Goal: Task Accomplishment & Management: Use online tool/utility

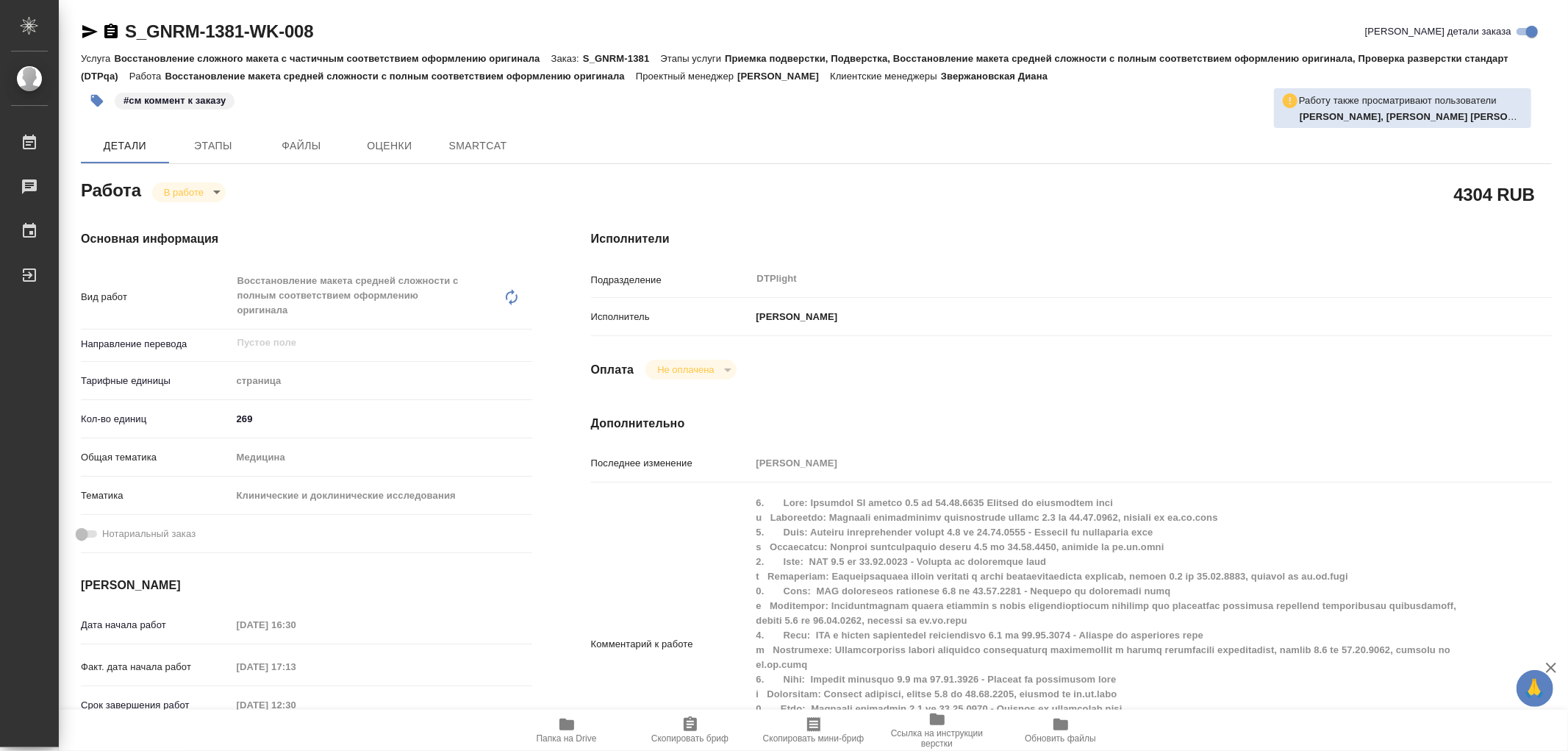
type textarea "x"
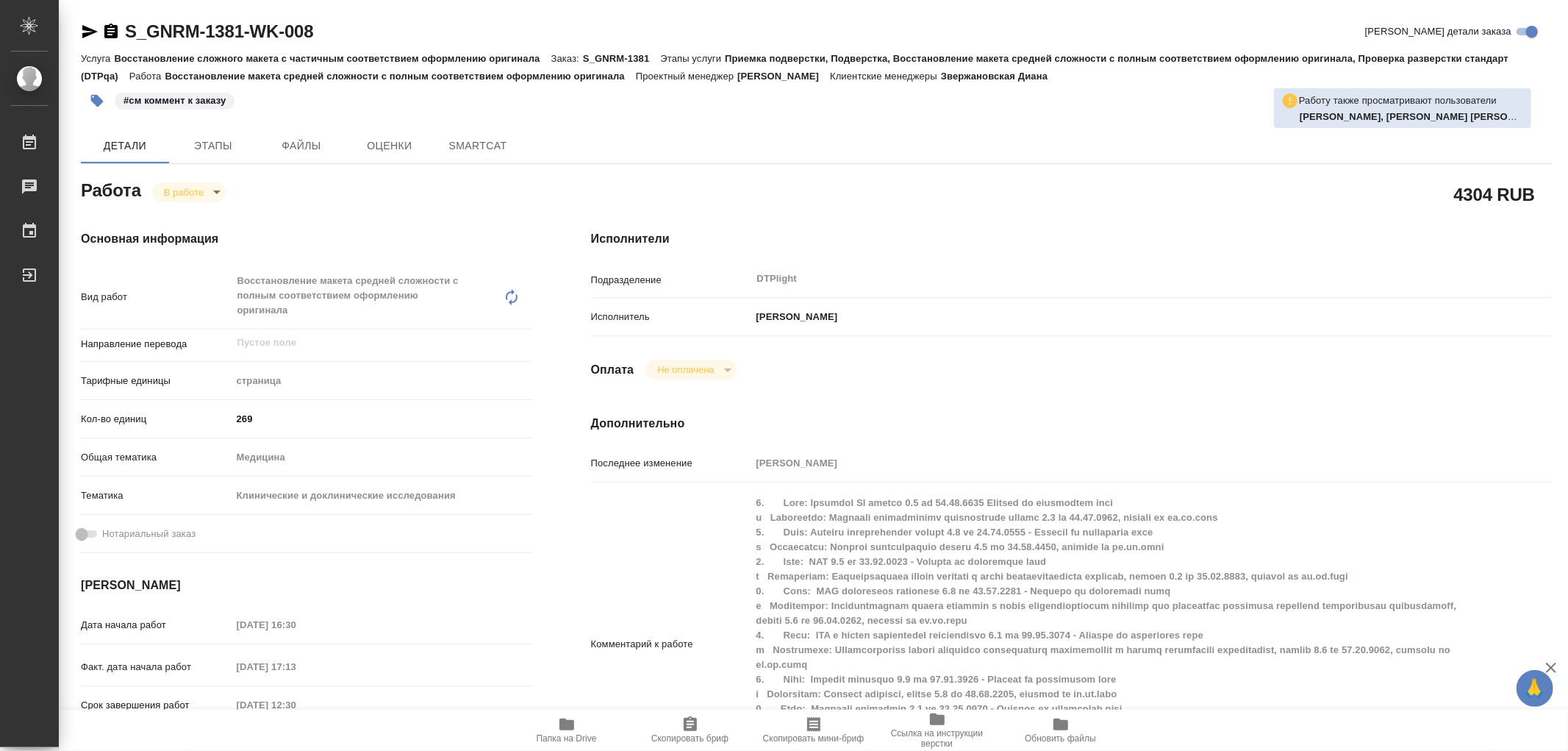
type textarea "x"
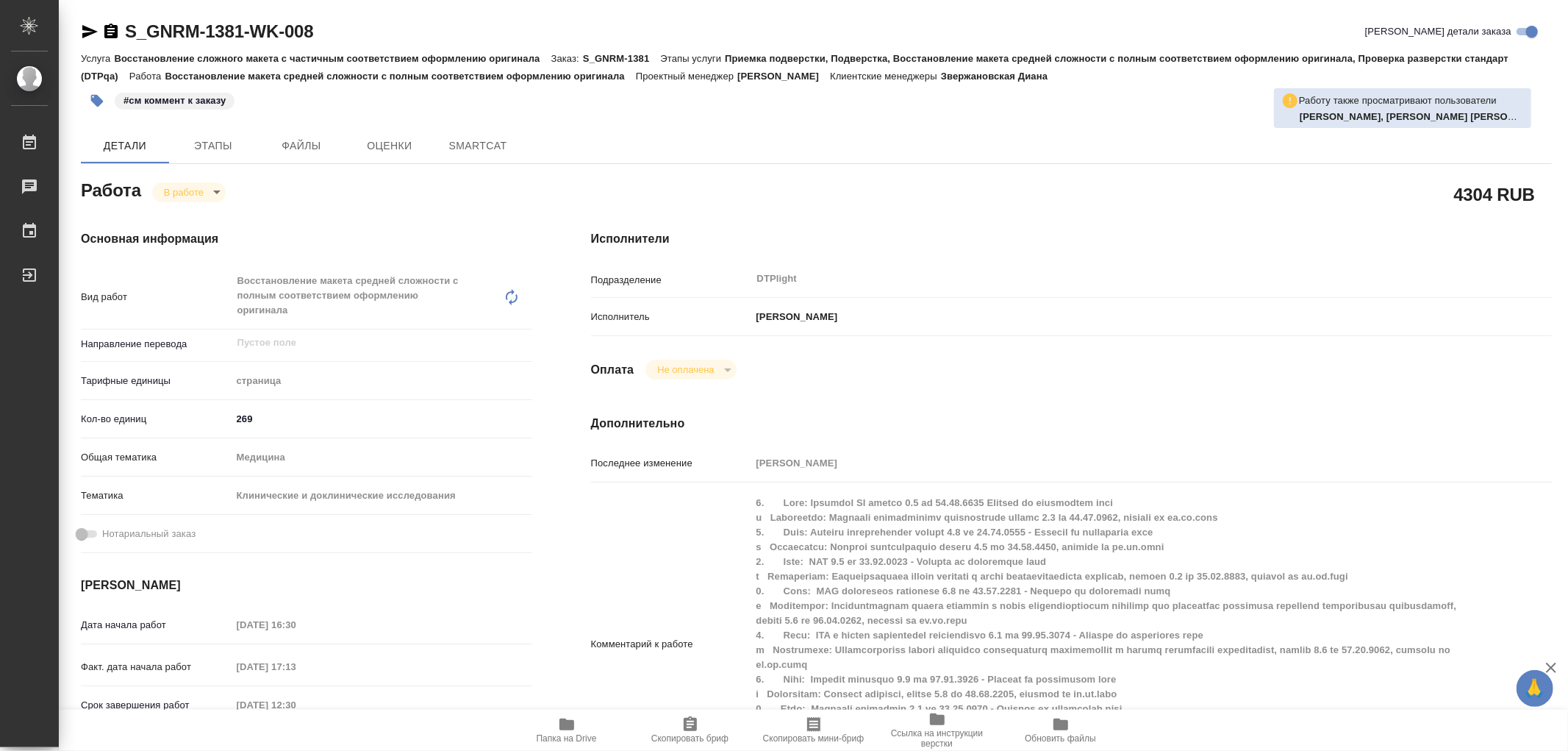
type textarea "x"
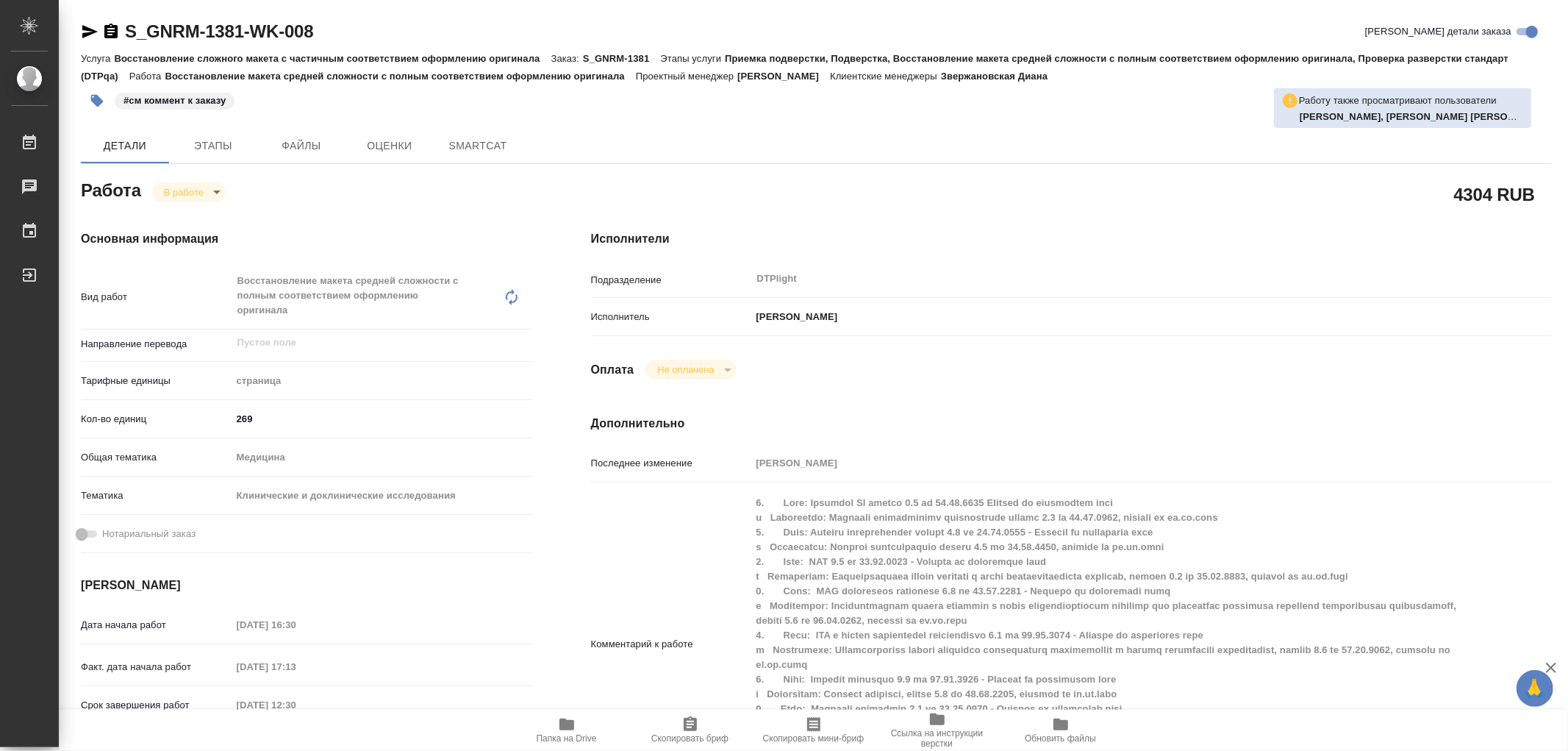
type textarea "x"
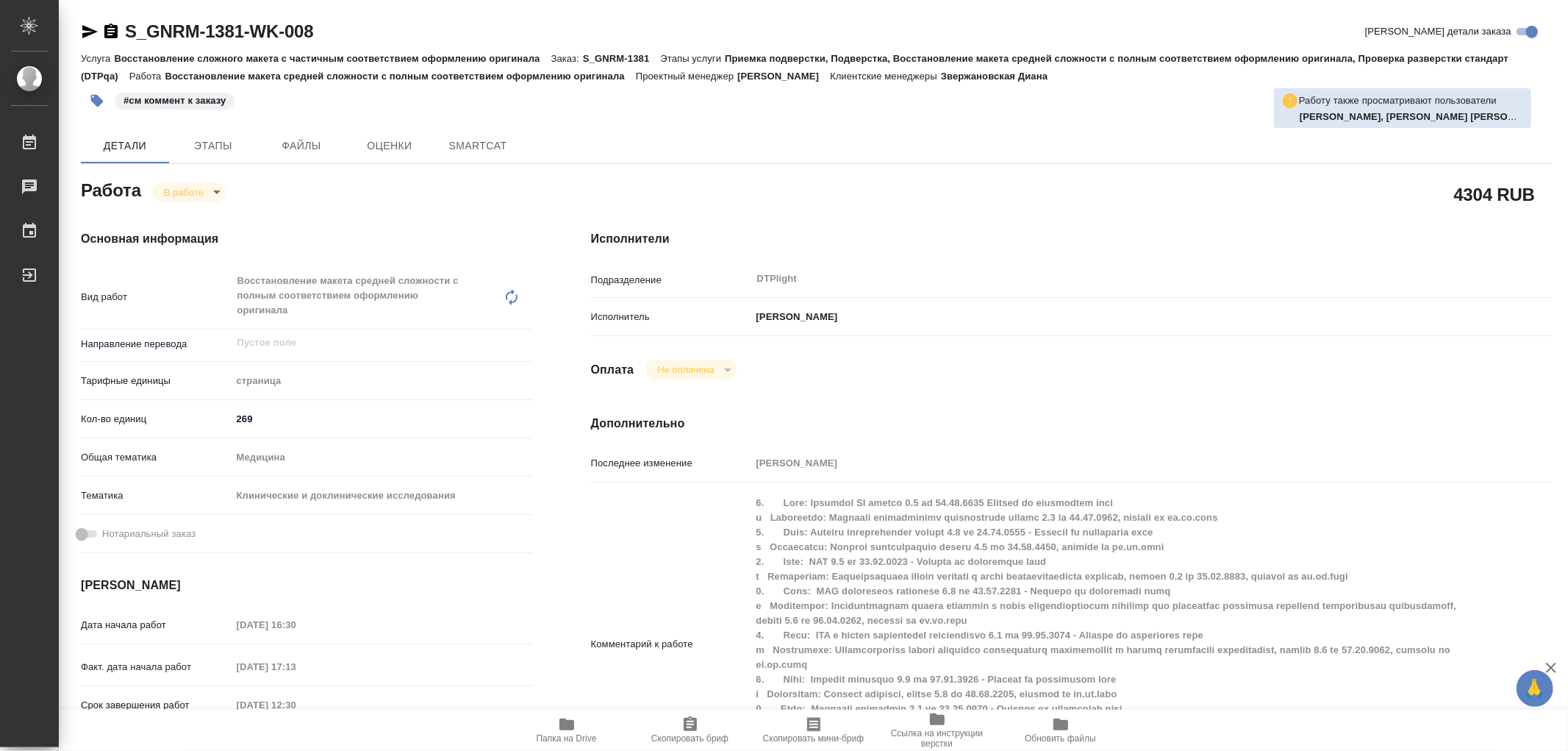
type textarea "x"
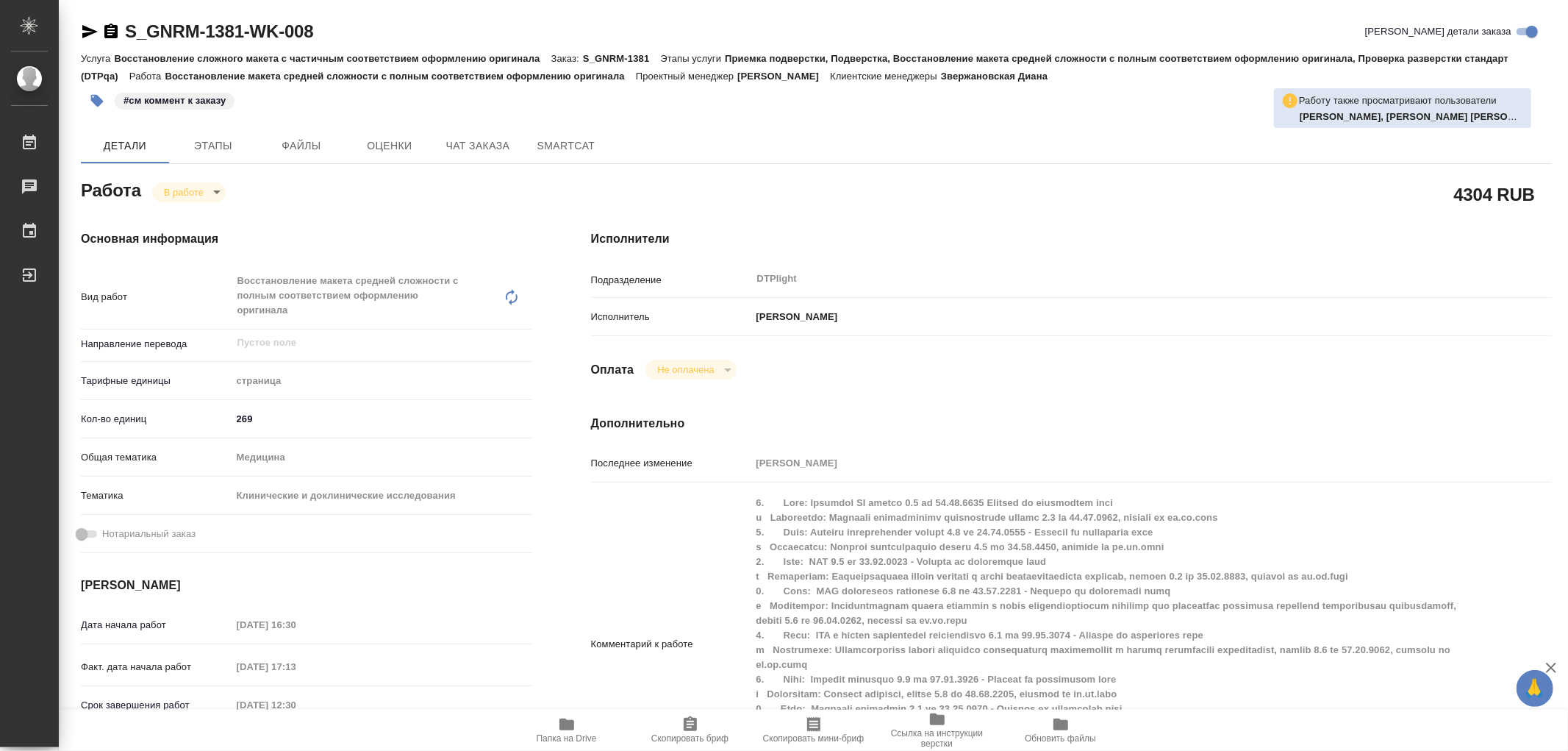
type textarea "x"
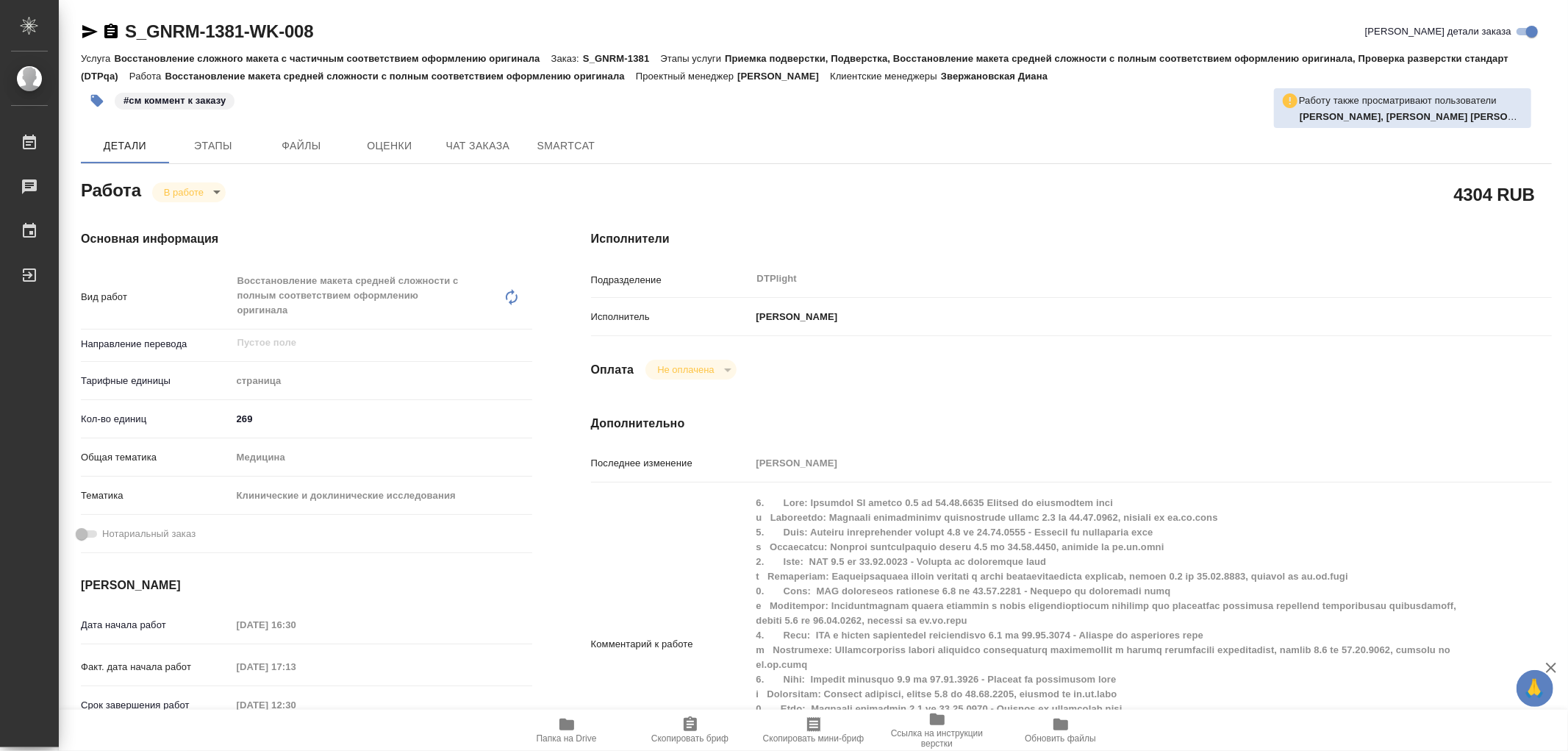
type textarea "x"
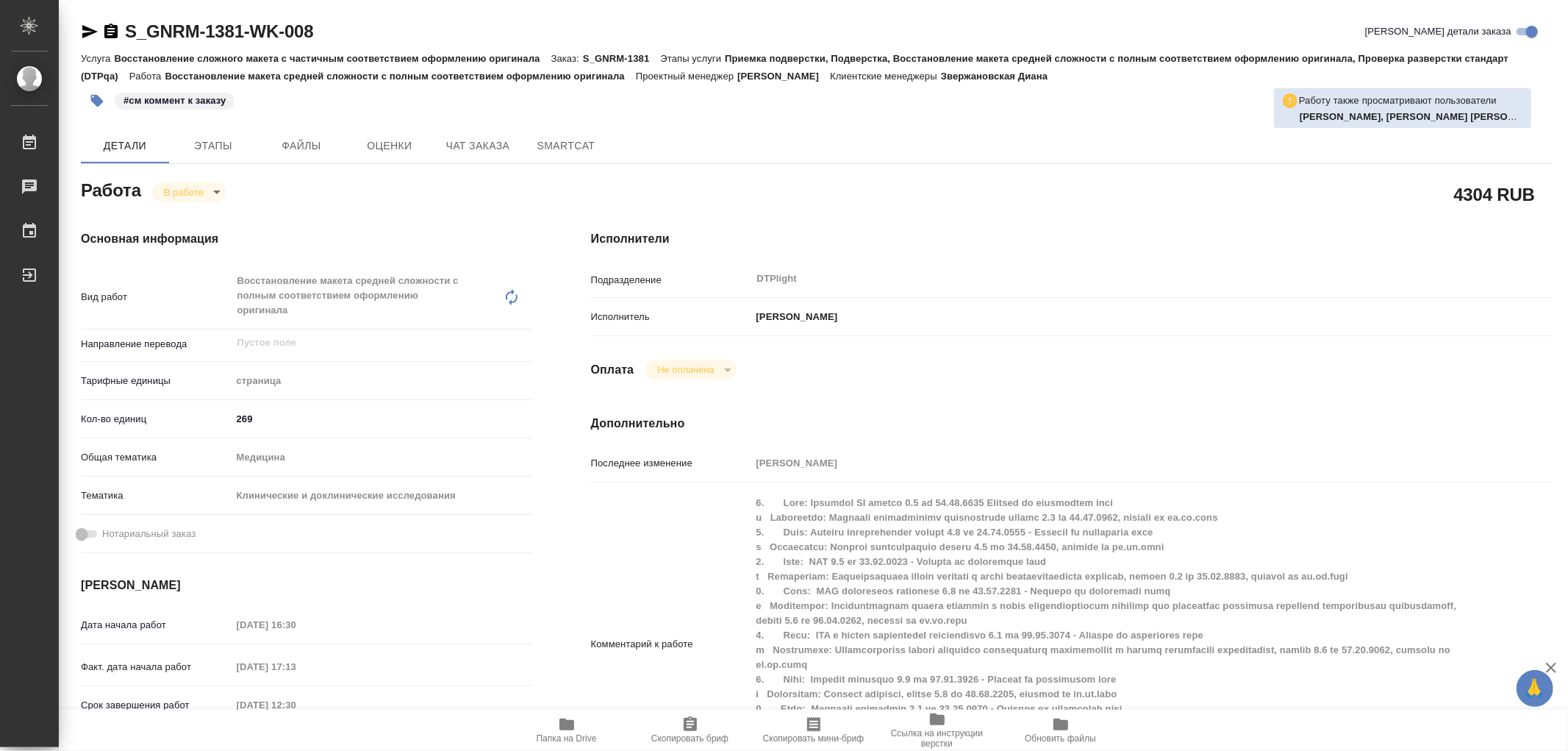
type textarea "x"
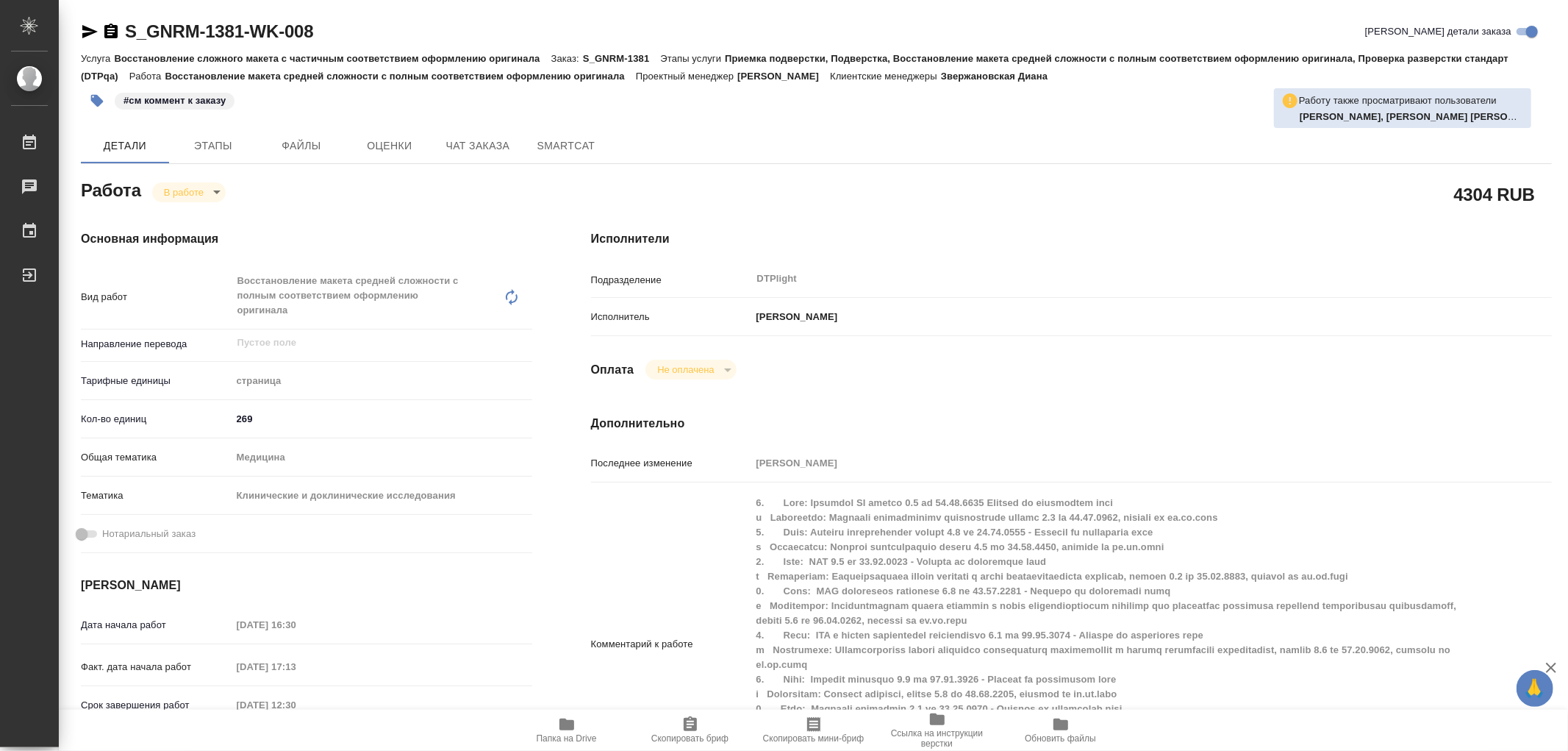
type textarea "x"
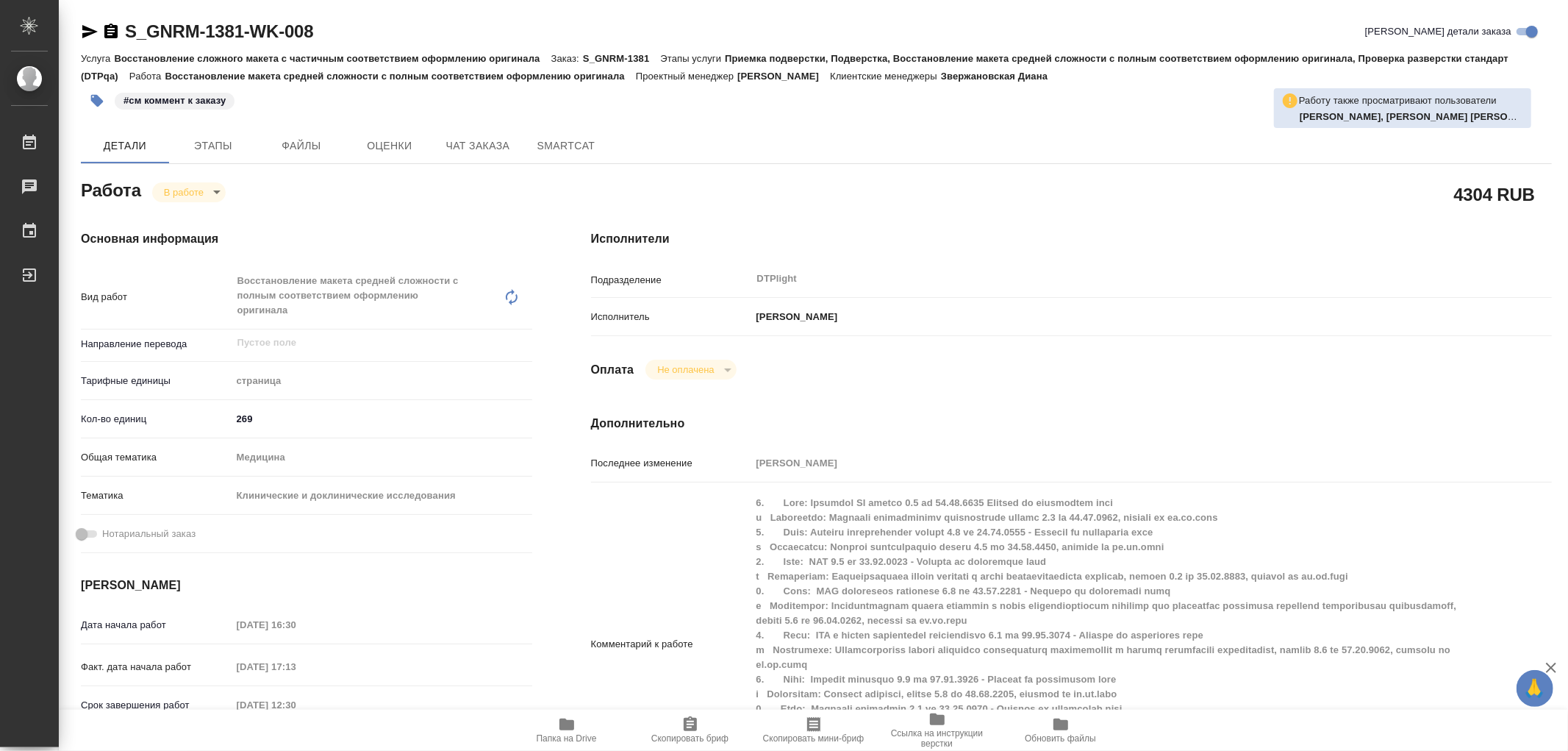
type textarea "x"
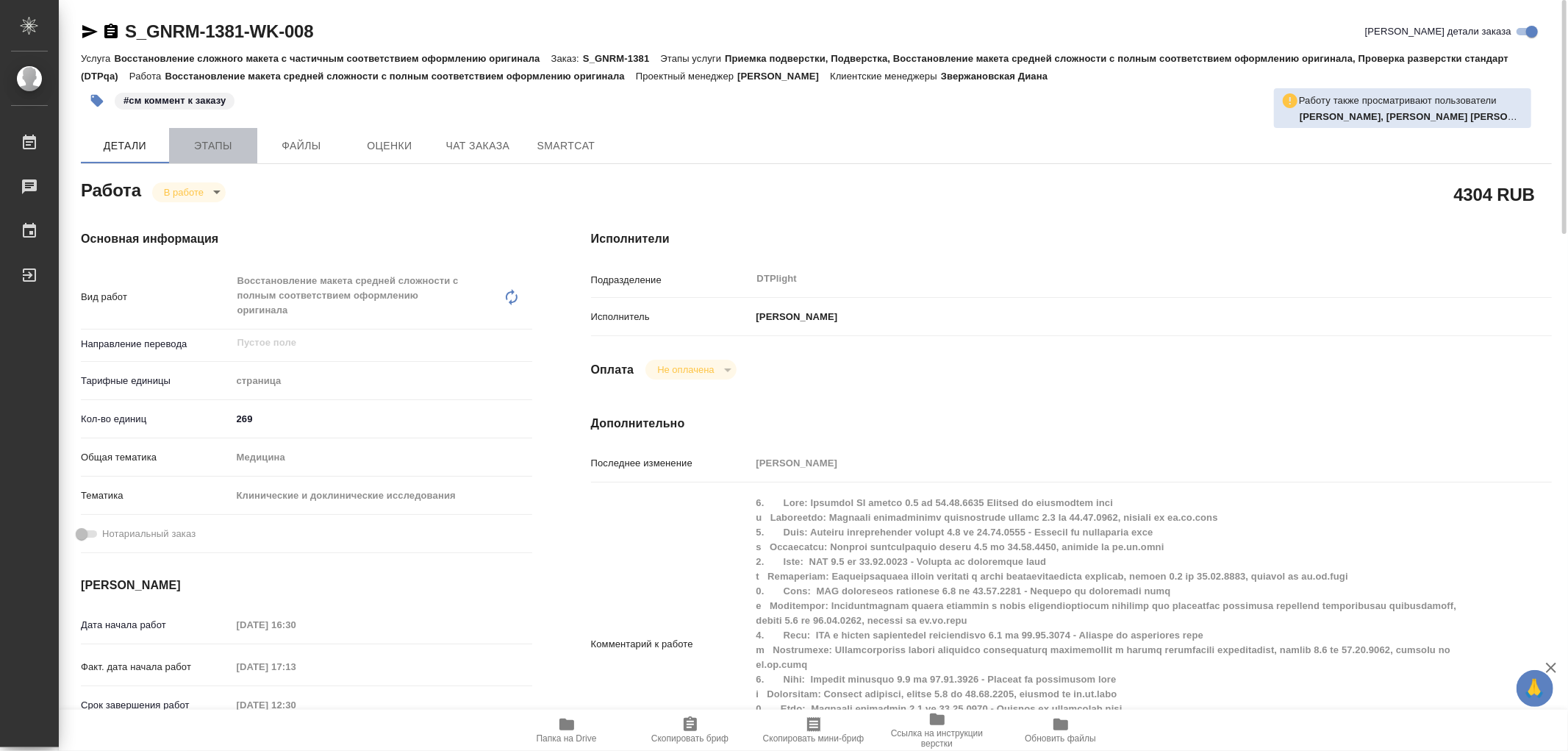
click at [236, 144] on span "Этапы" at bounding box center [212, 146] width 70 height 19
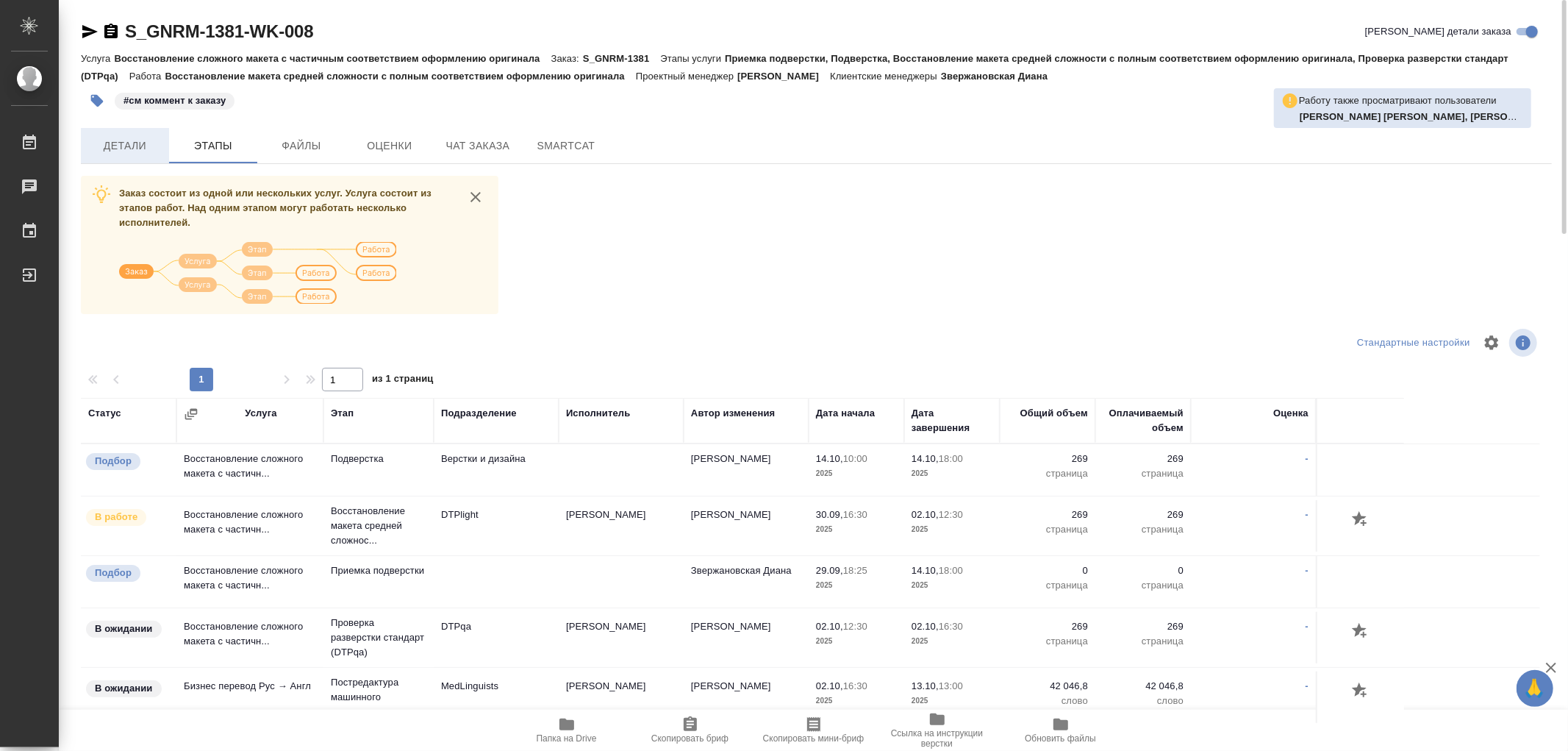
click at [134, 137] on span "Детали" at bounding box center [124, 146] width 70 height 19
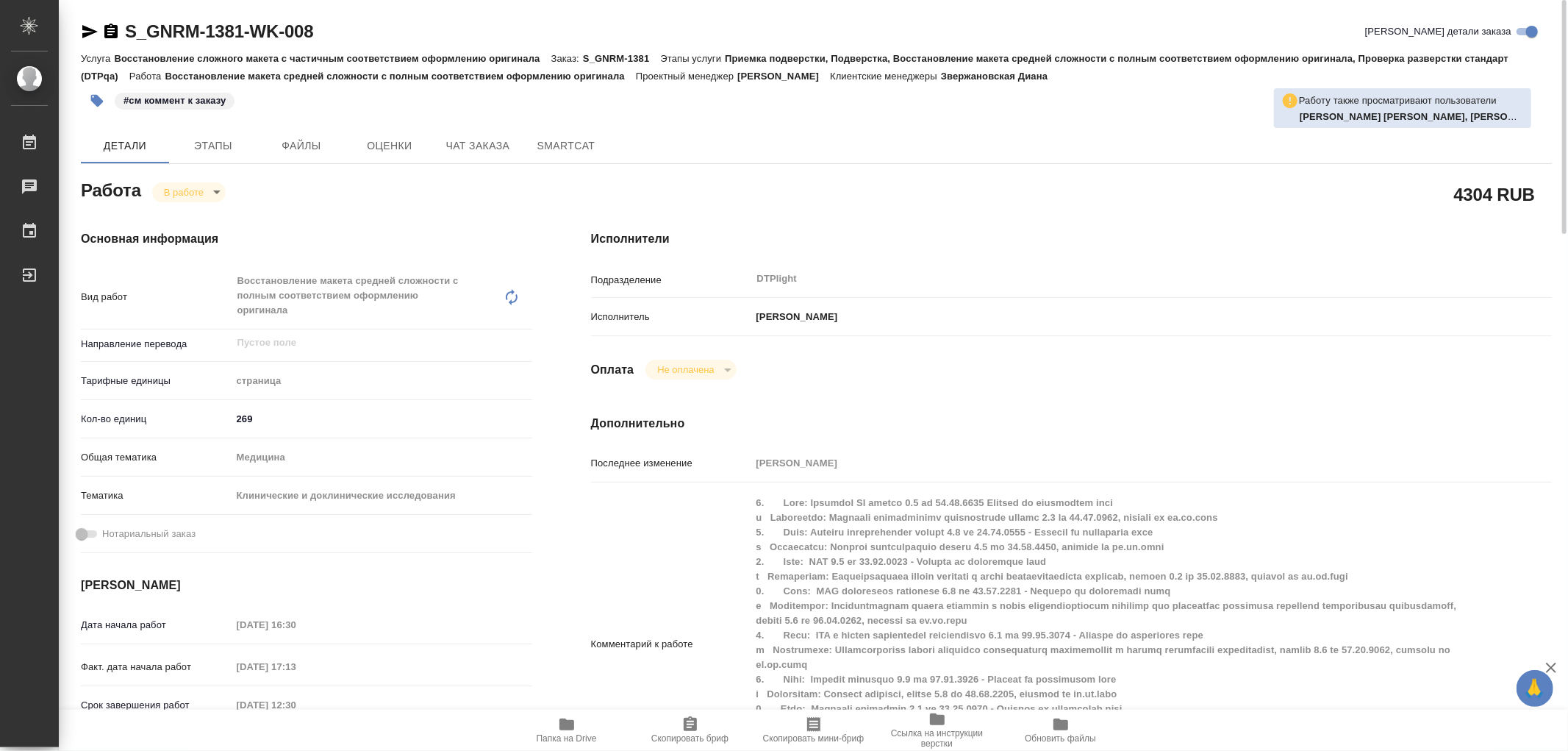
type textarea "x"
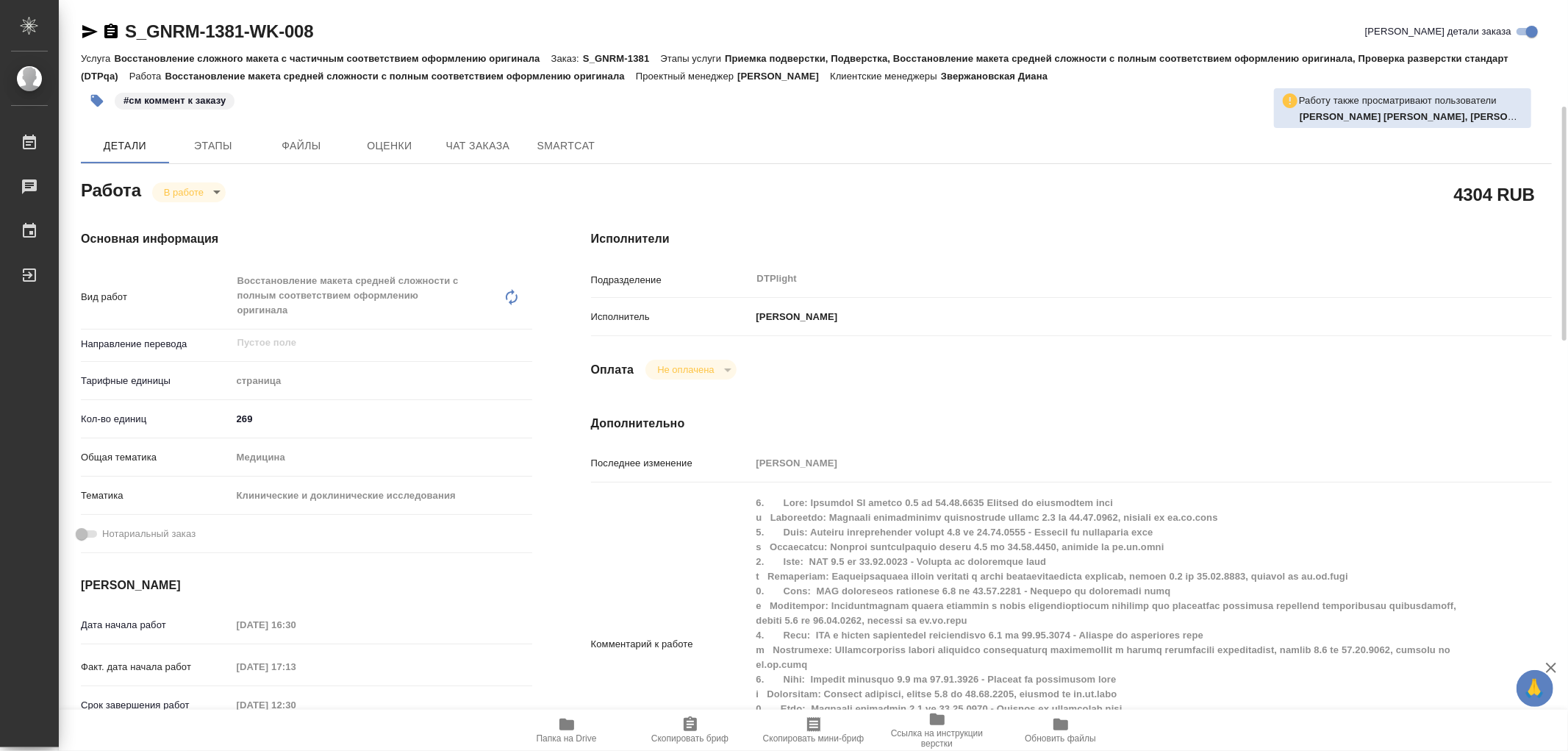
scroll to position [81, 0]
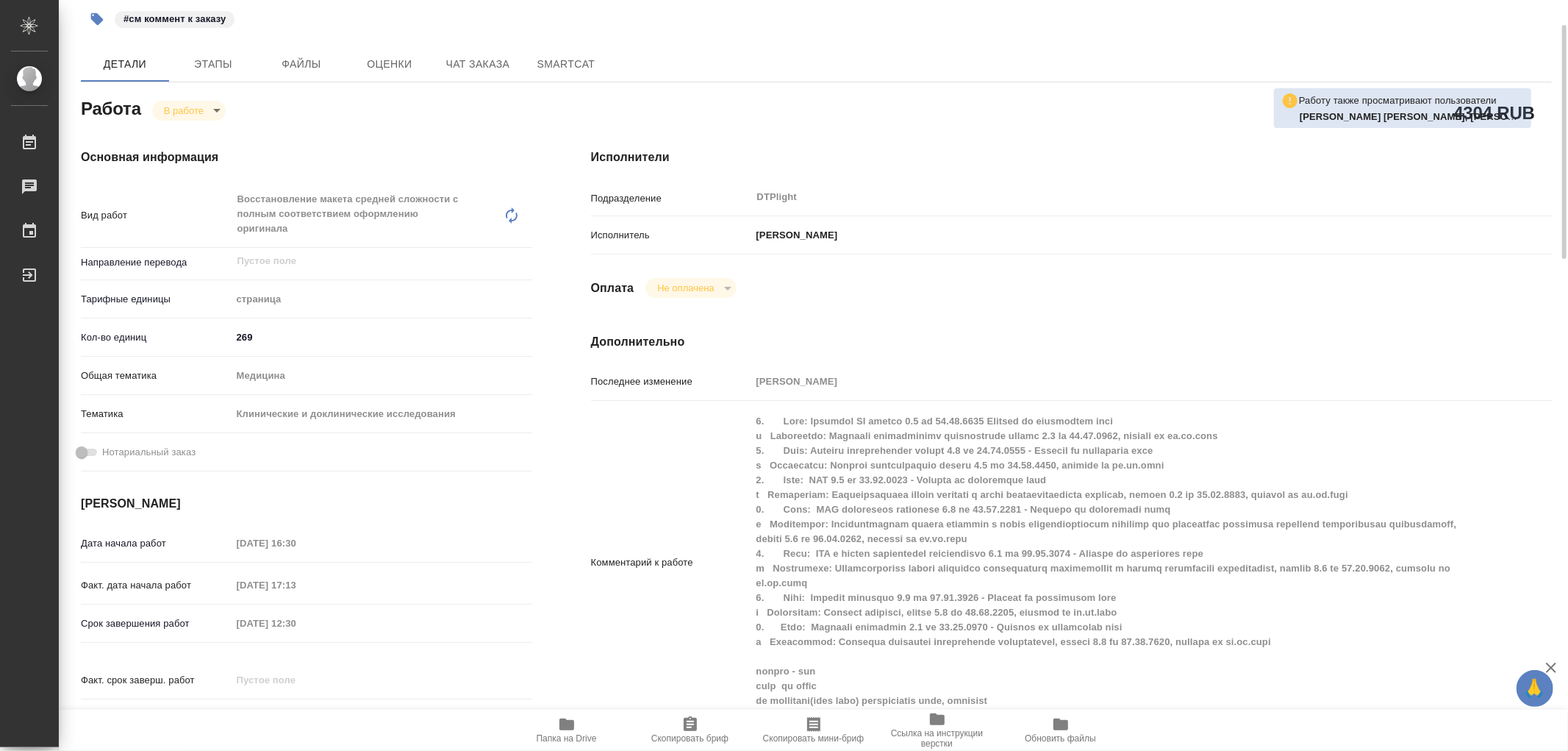
type textarea "x"
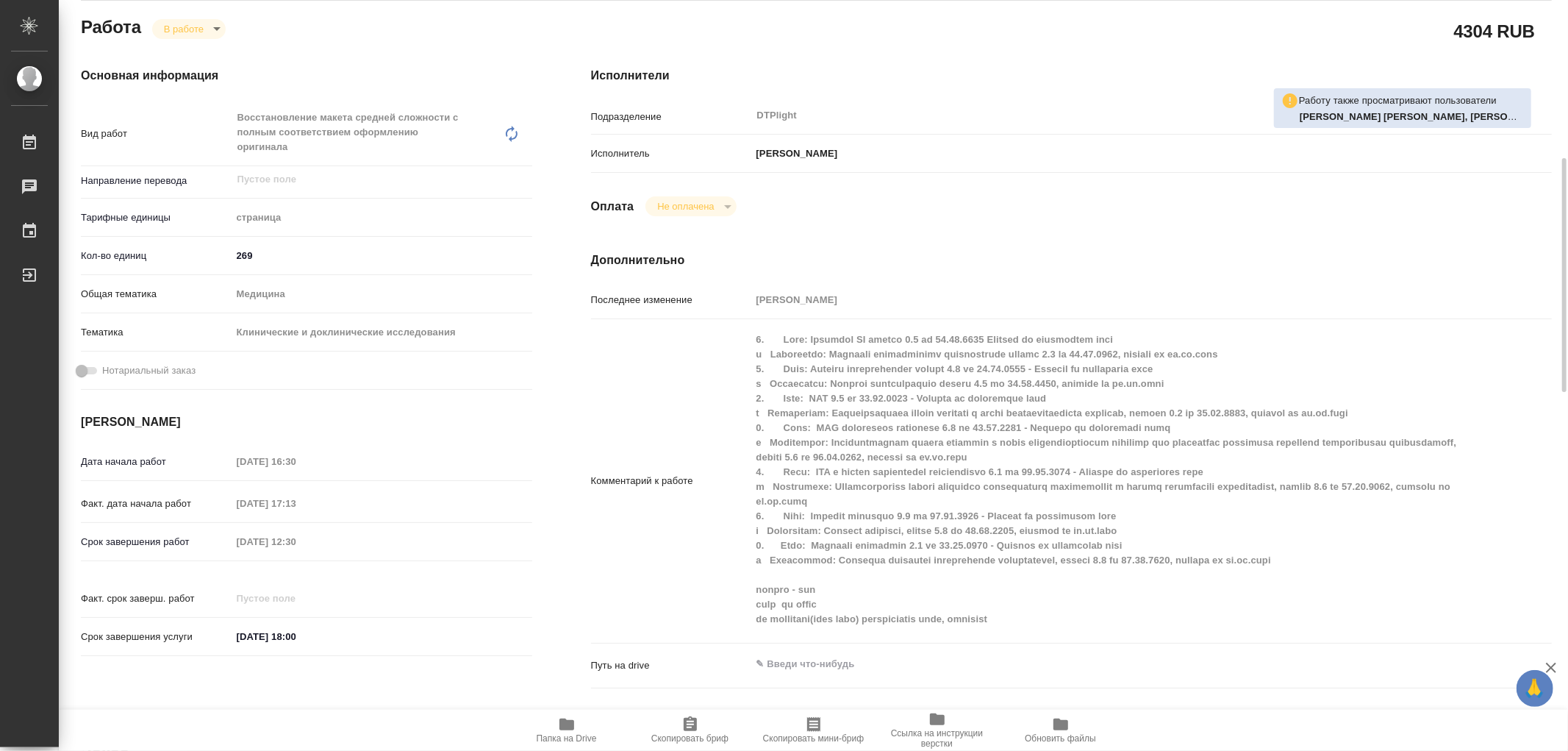
scroll to position [245, 0]
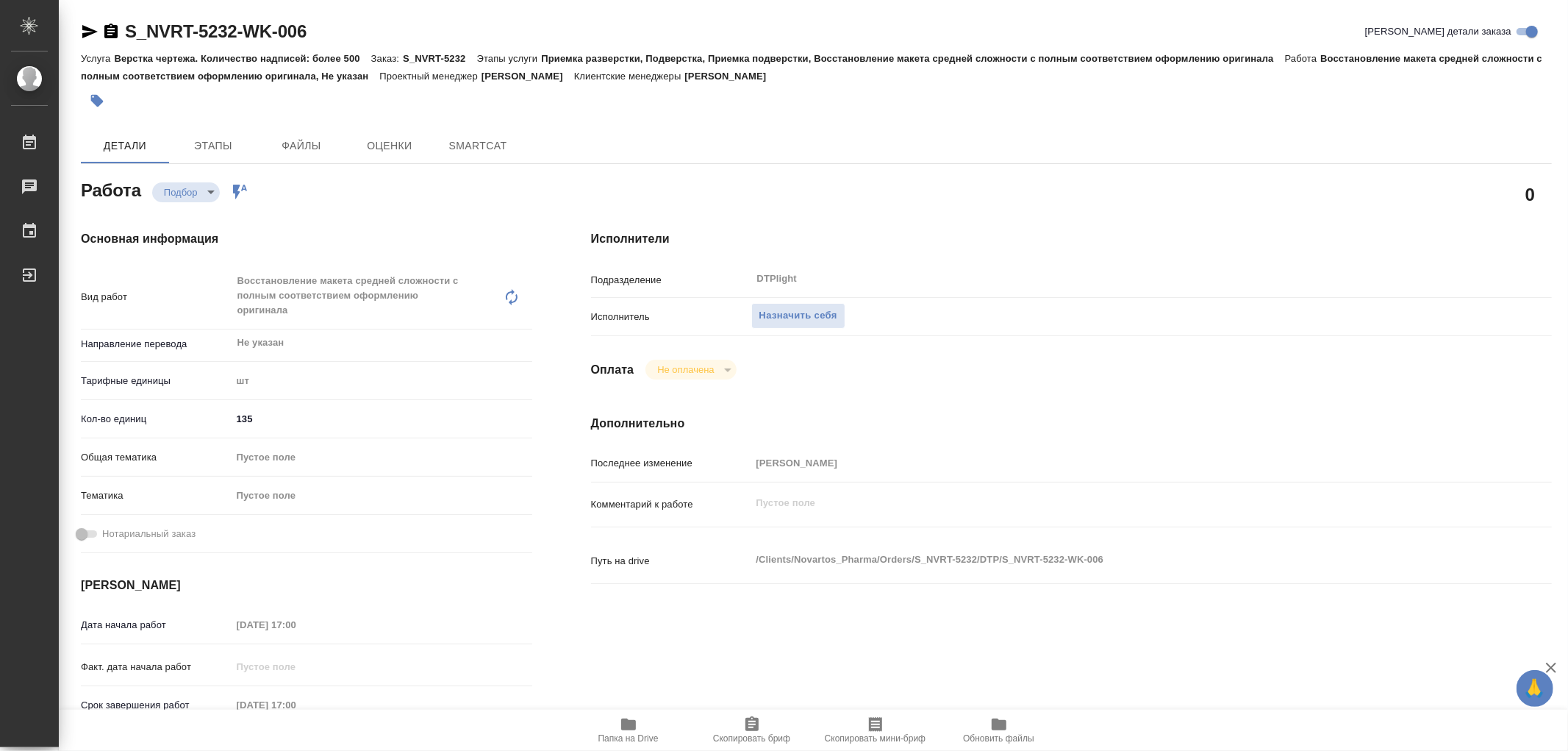
type textarea "x"
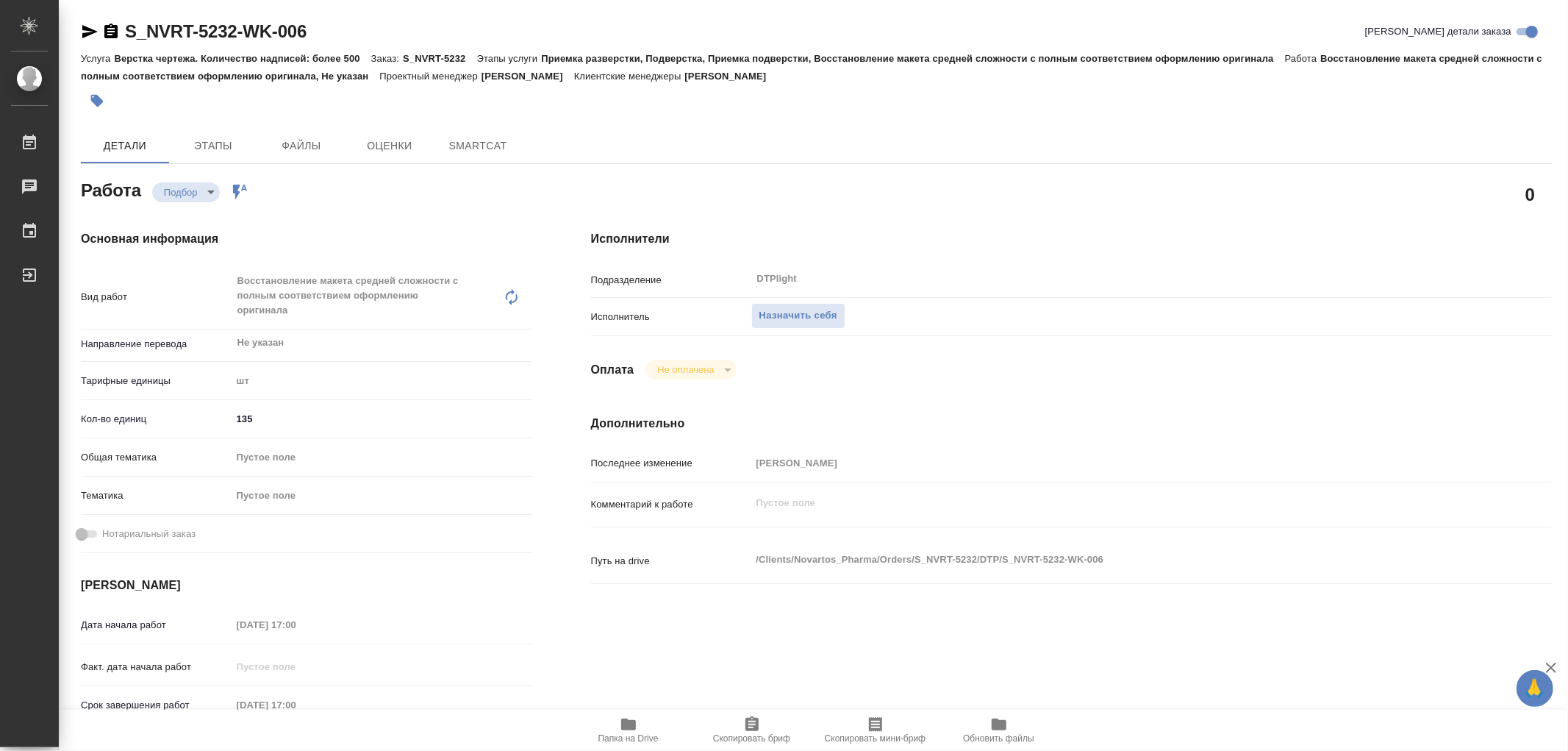
type textarea "x"
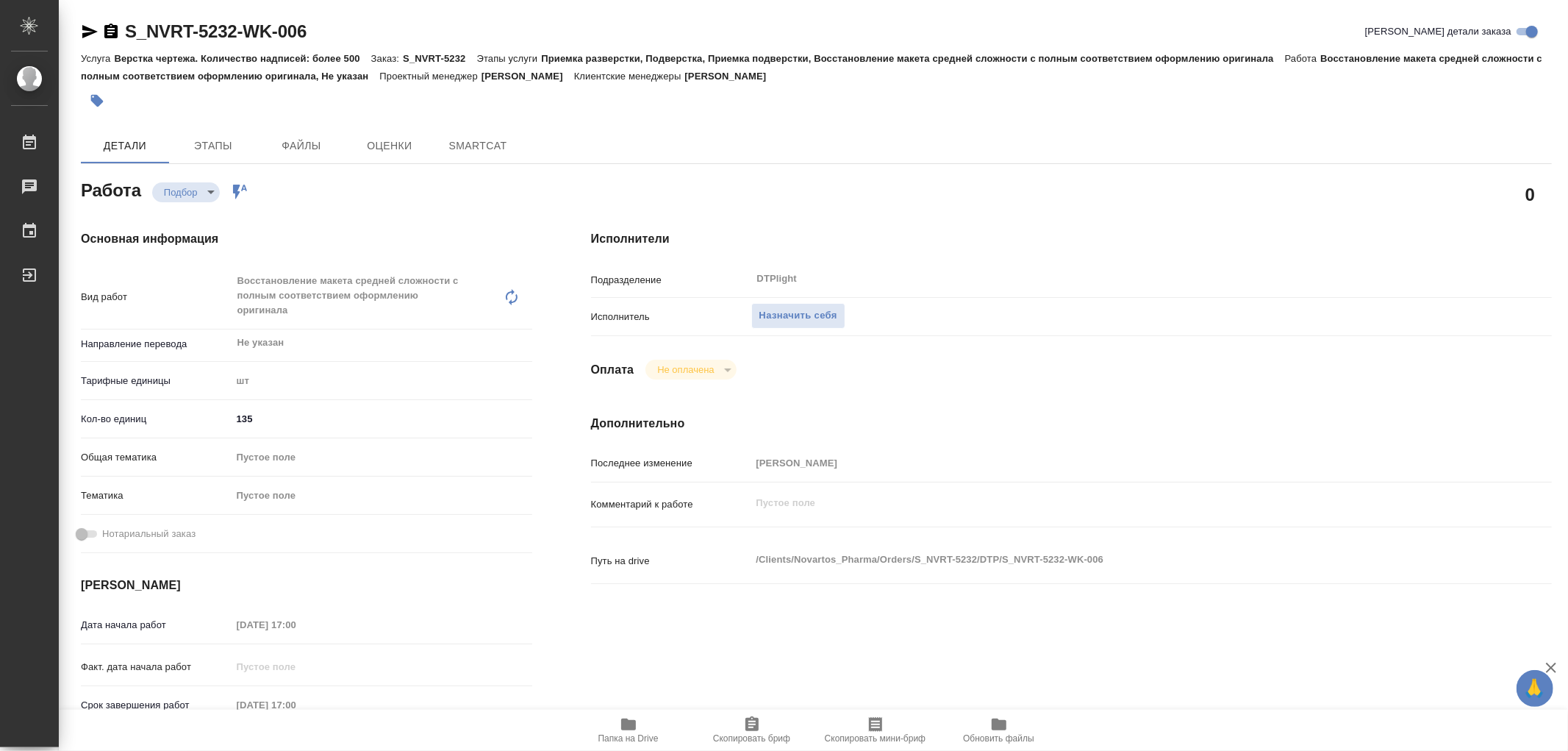
type textarea "x"
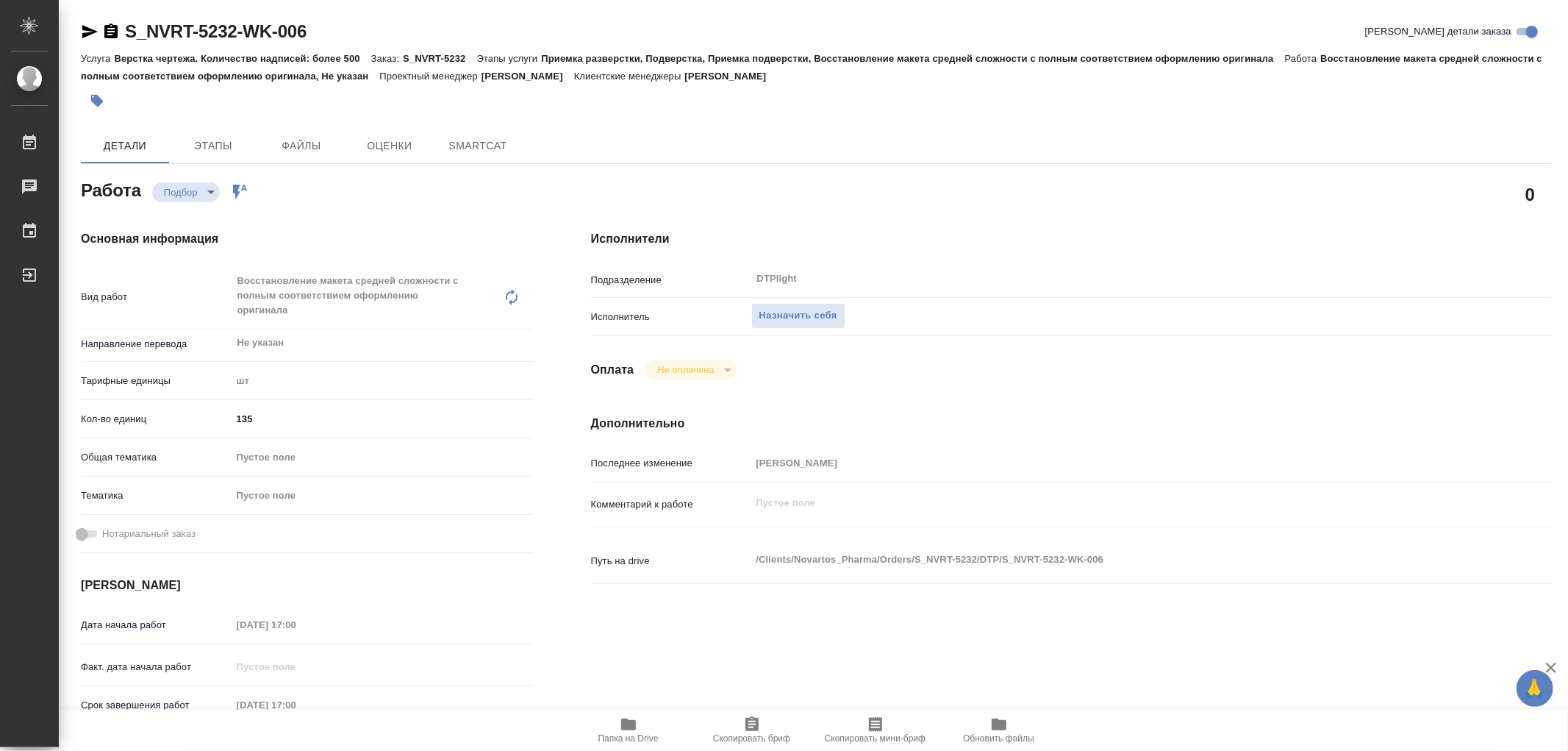
type textarea "x"
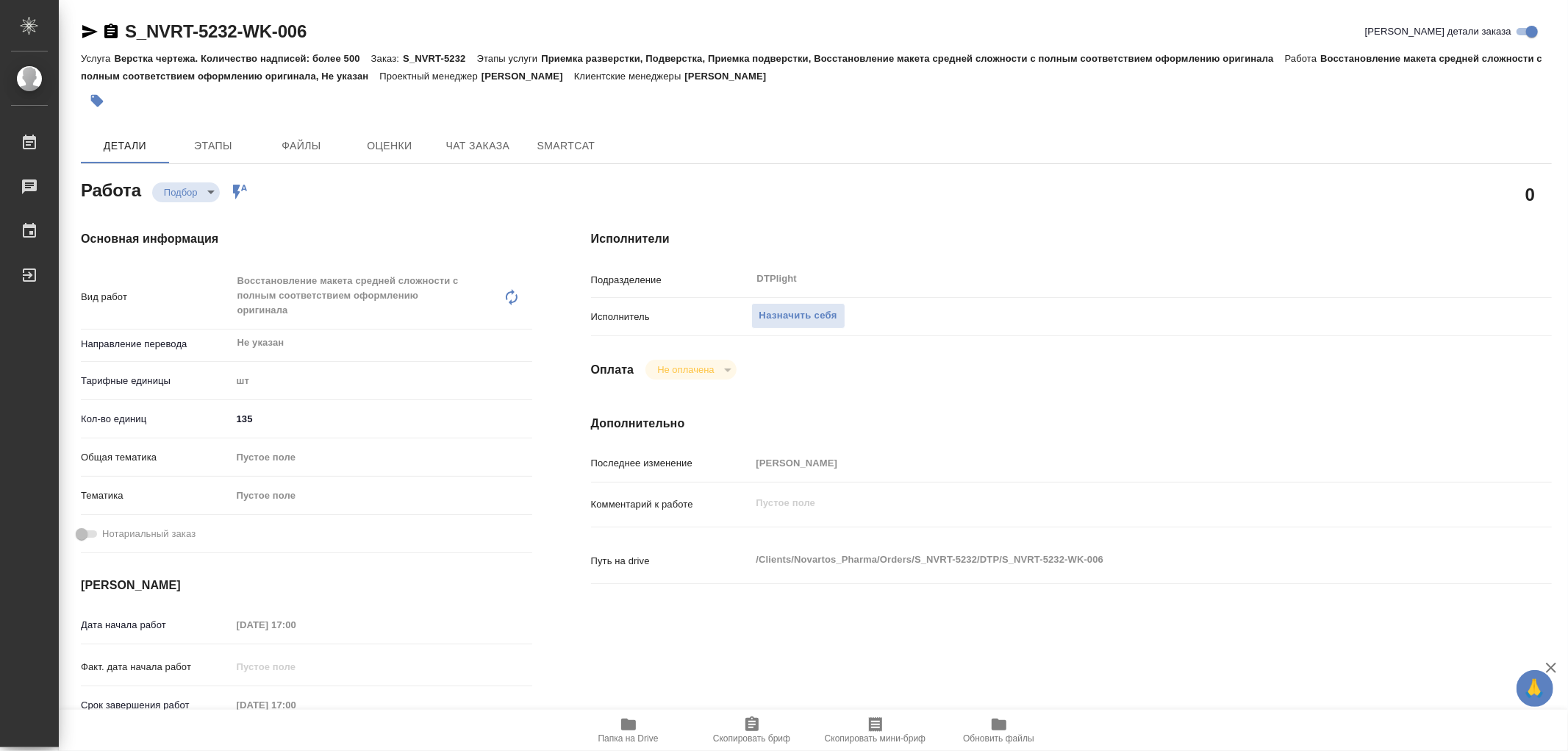
type textarea "x"
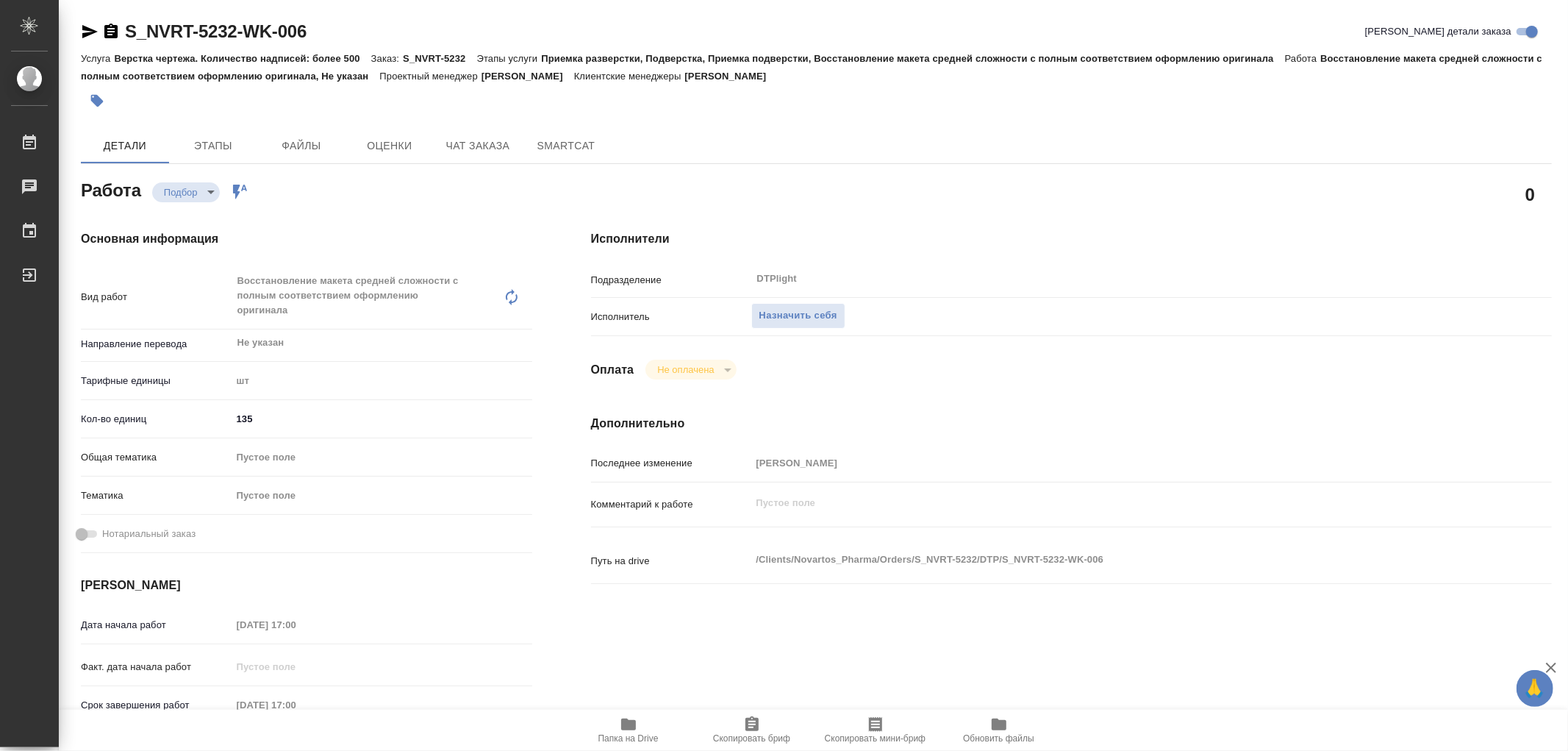
type textarea "x"
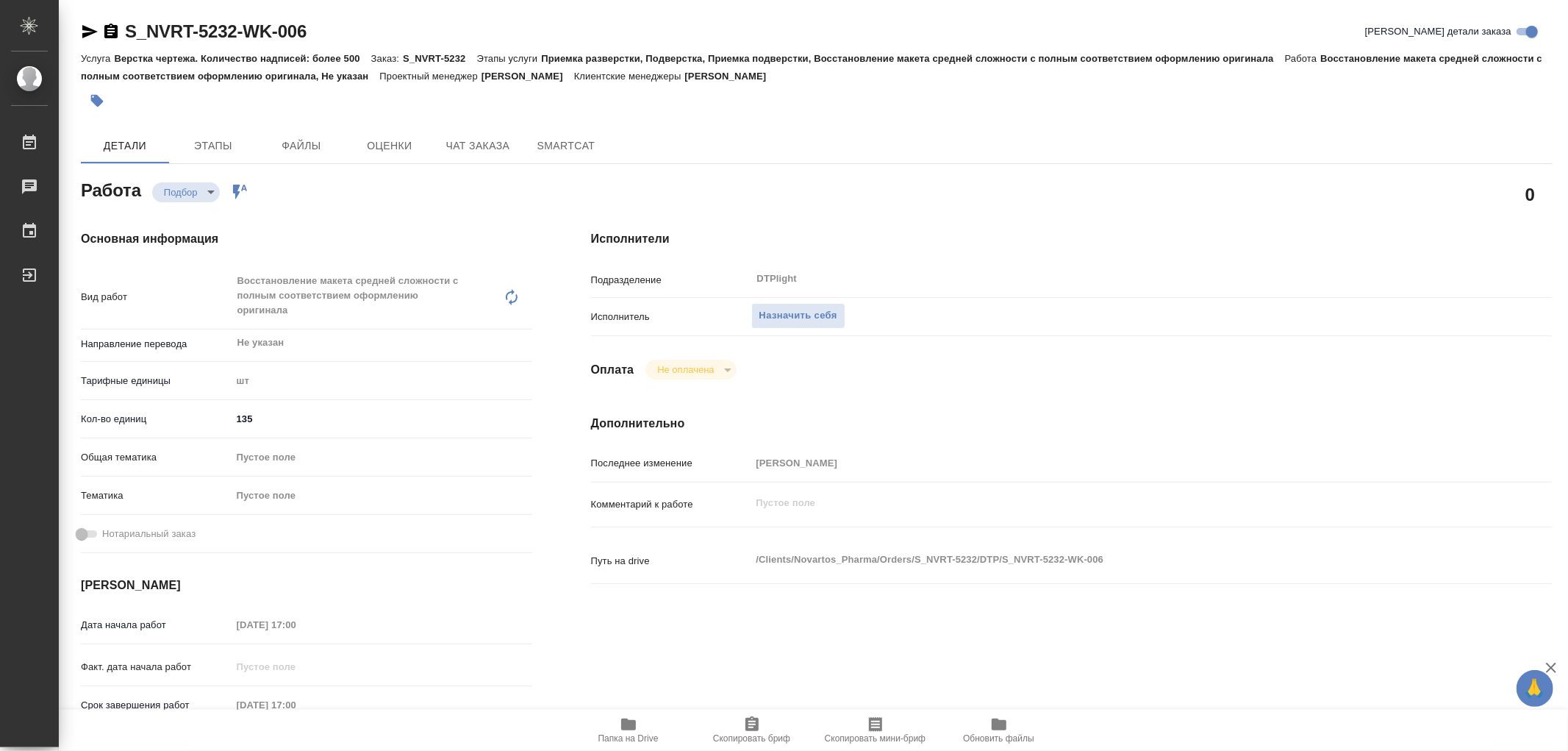
click at [628, 730] on icon "button" at bounding box center [628, 724] width 15 height 12
type textarea "x"
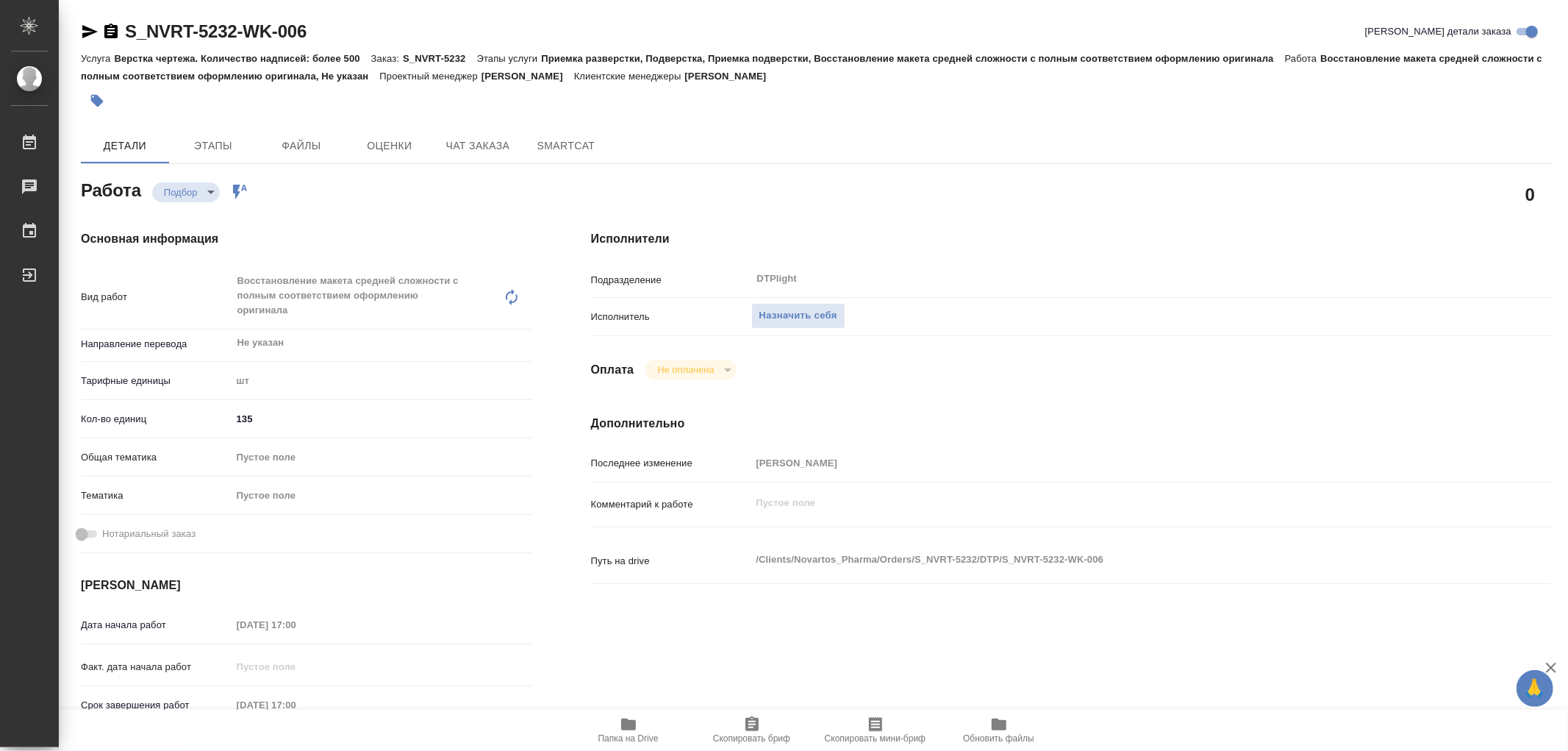
type textarea "x"
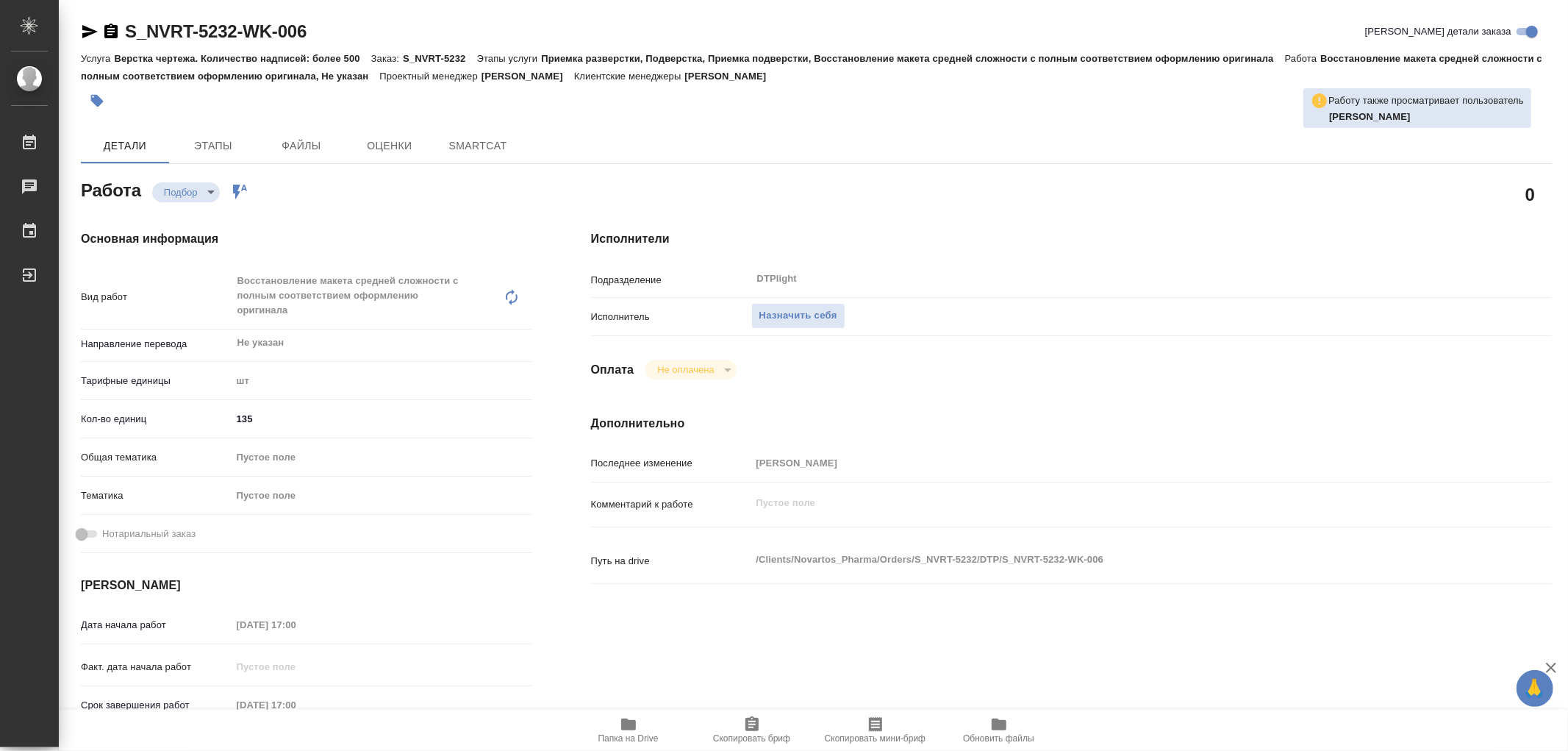
type textarea "x"
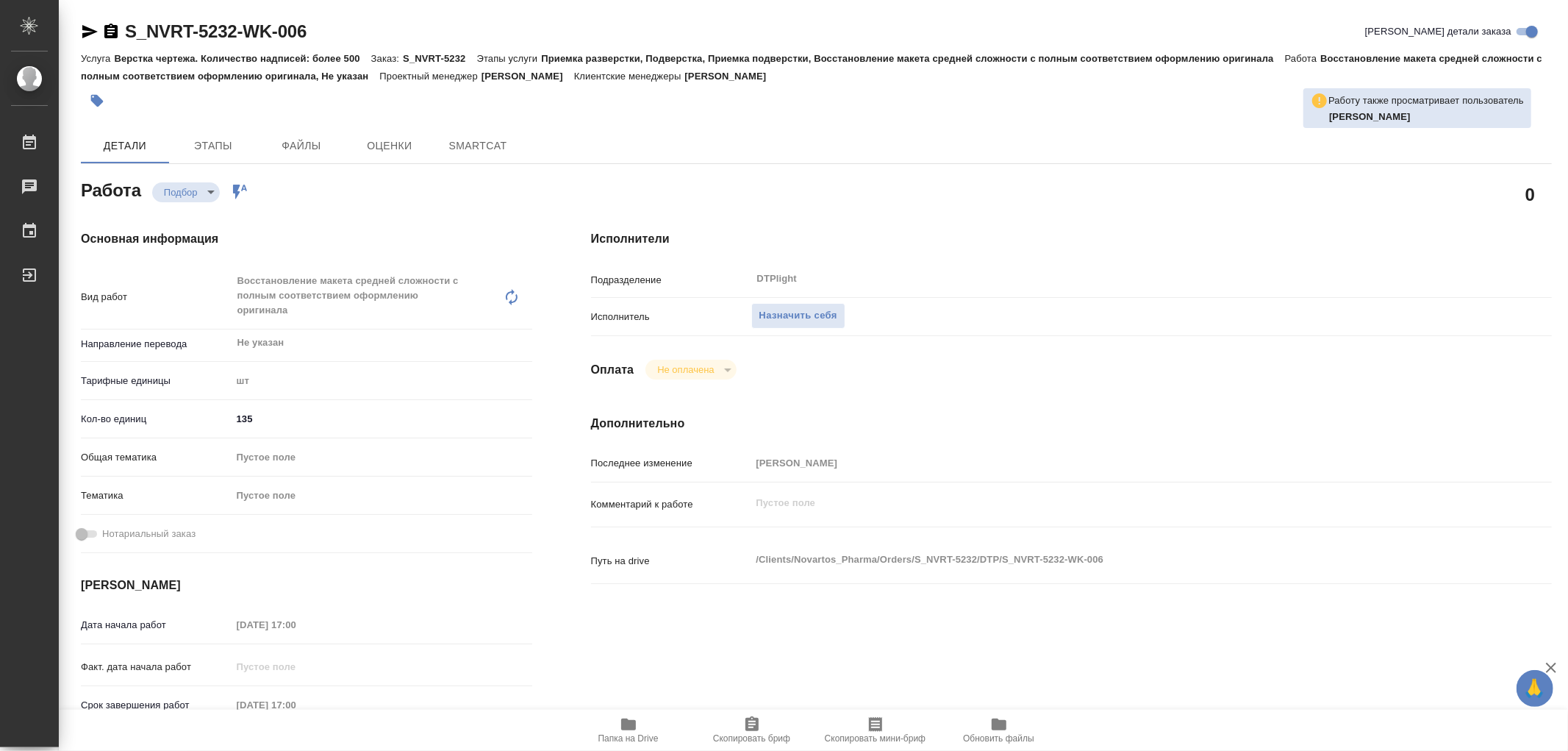
type textarea "x"
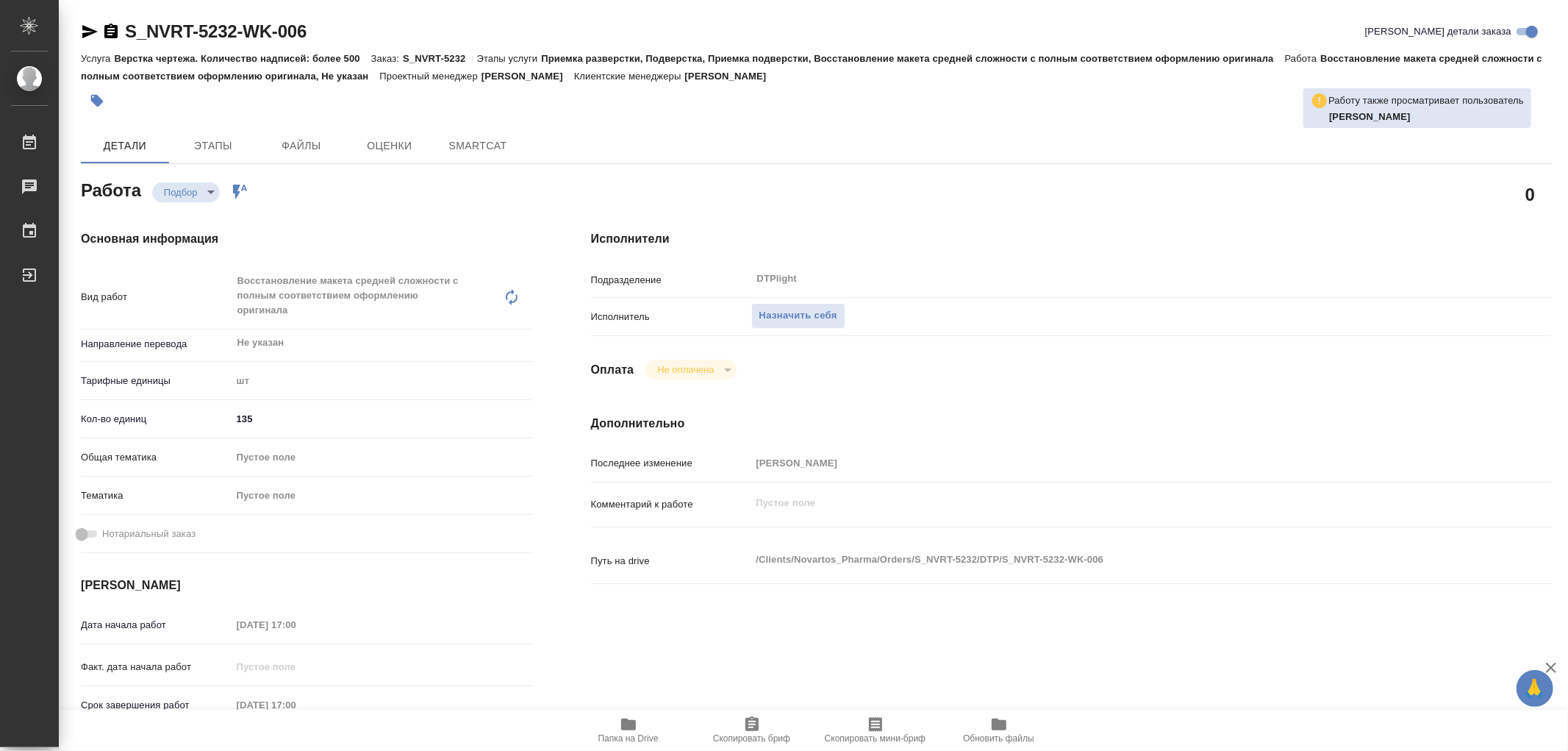
type textarea "x"
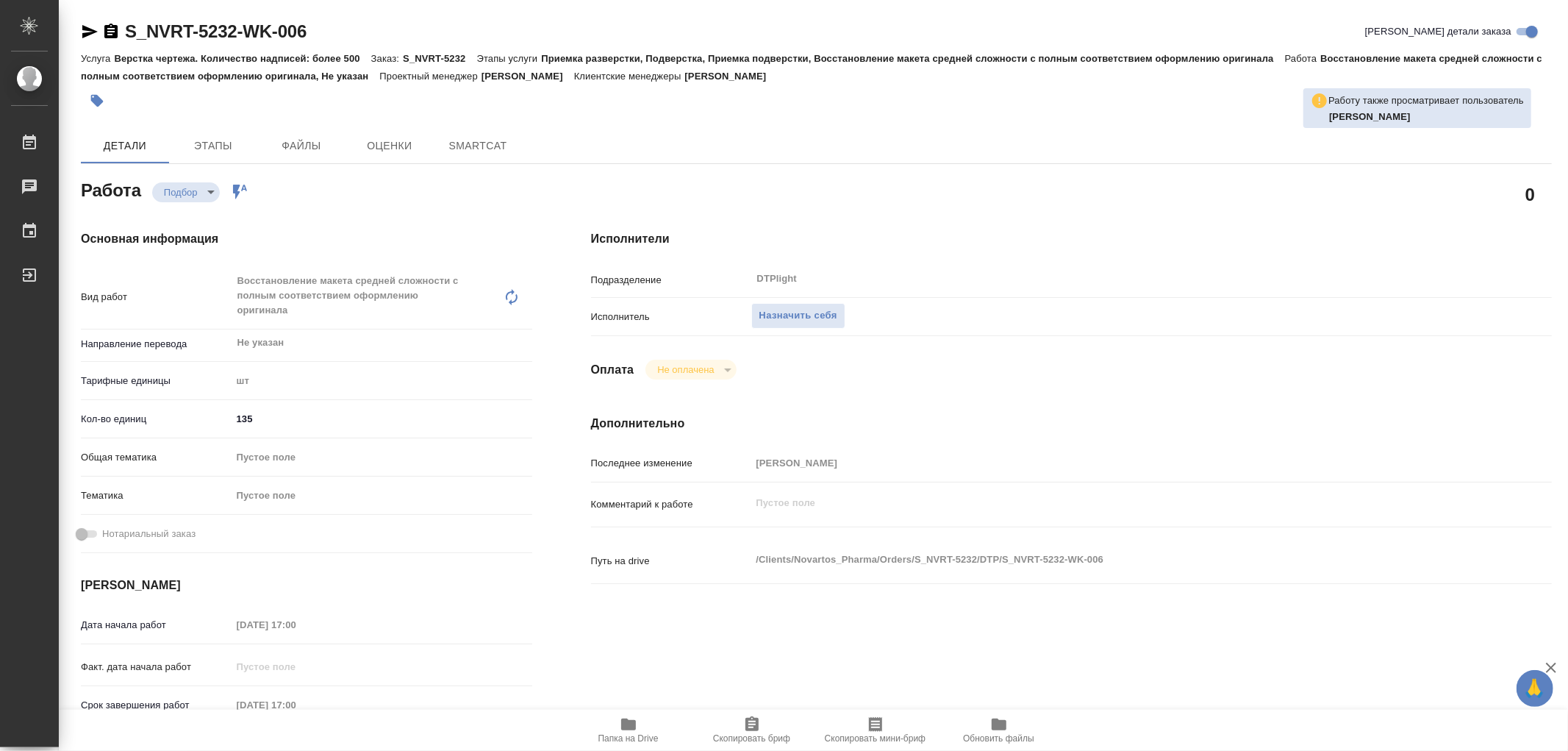
type textarea "x"
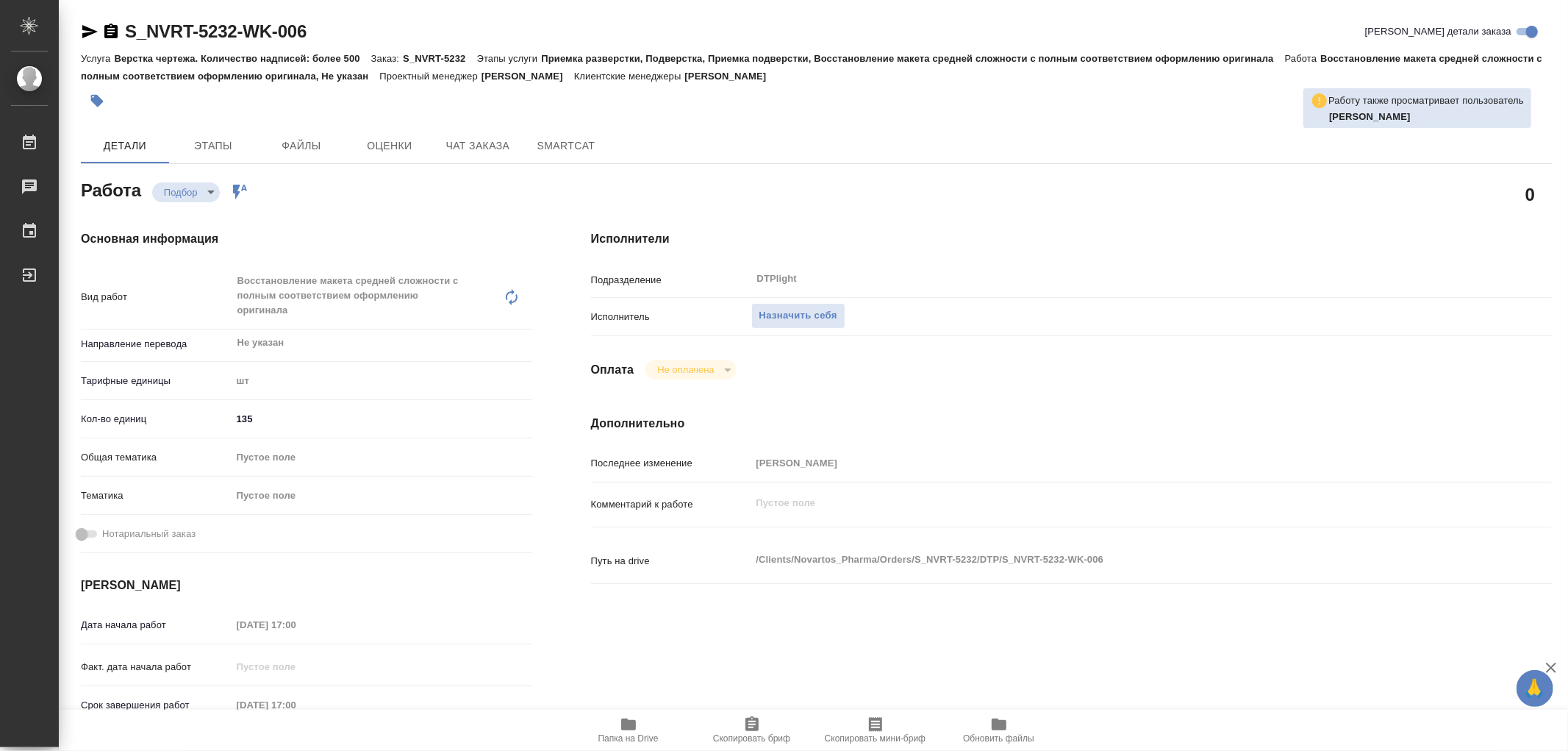
type textarea "x"
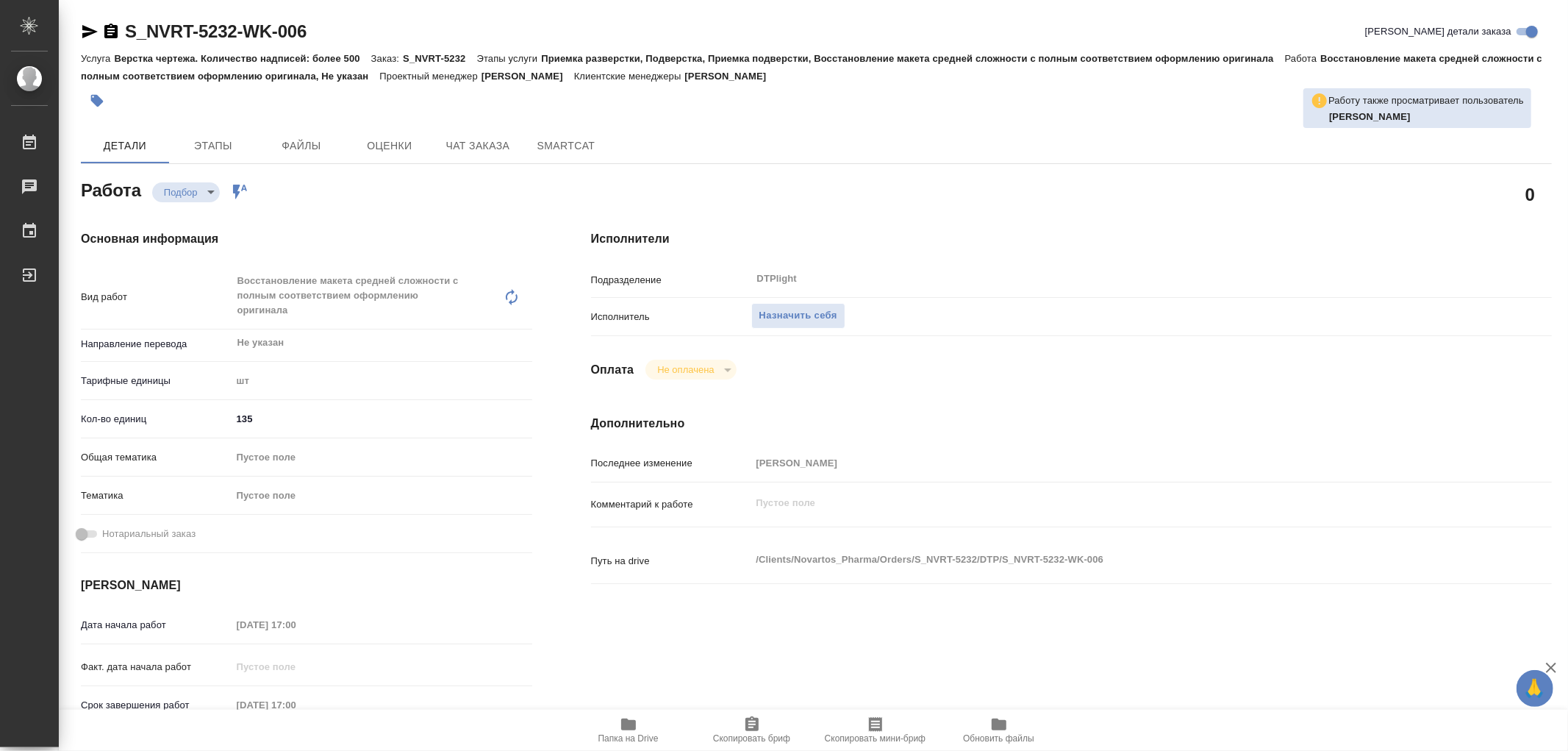
type textarea "x"
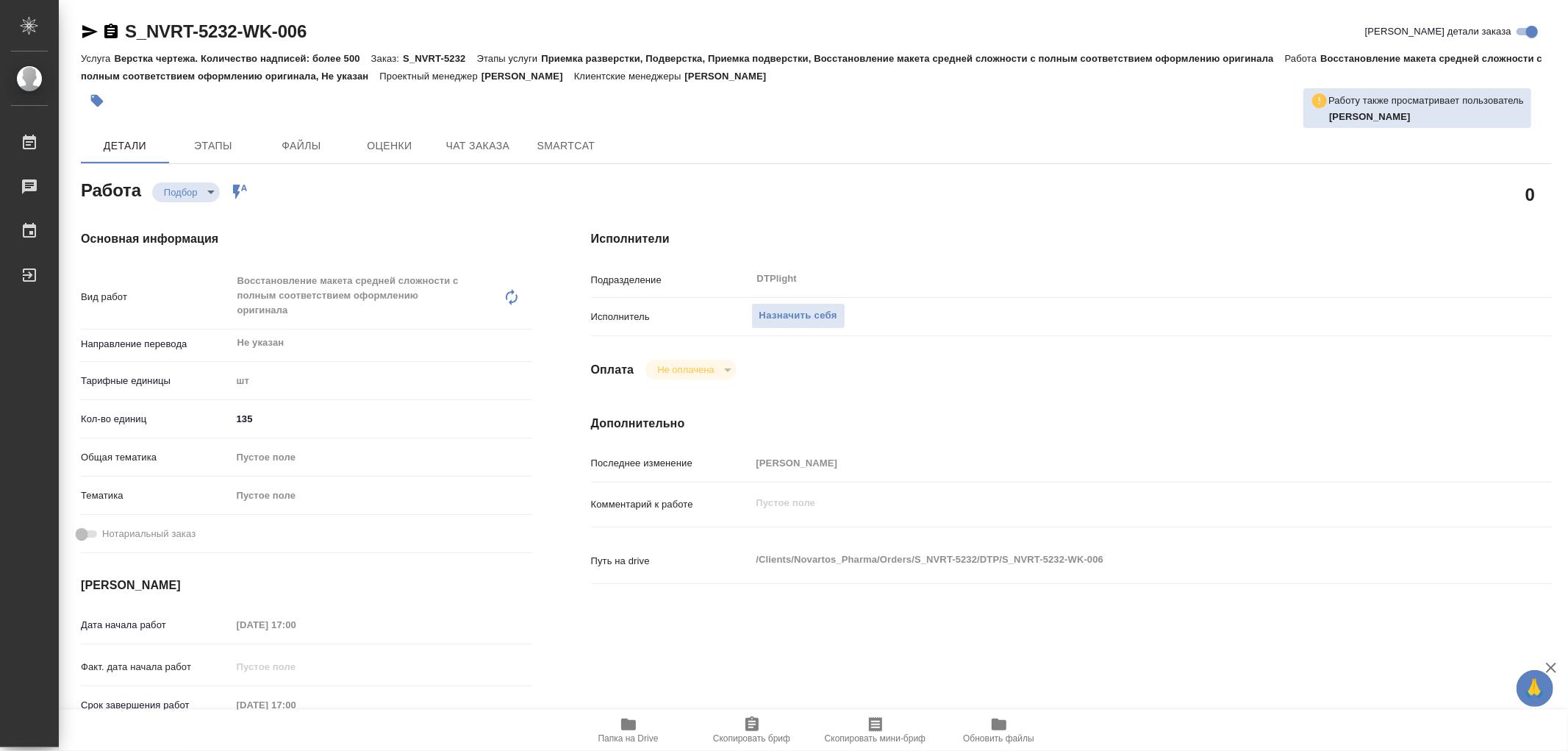
type textarea "x"
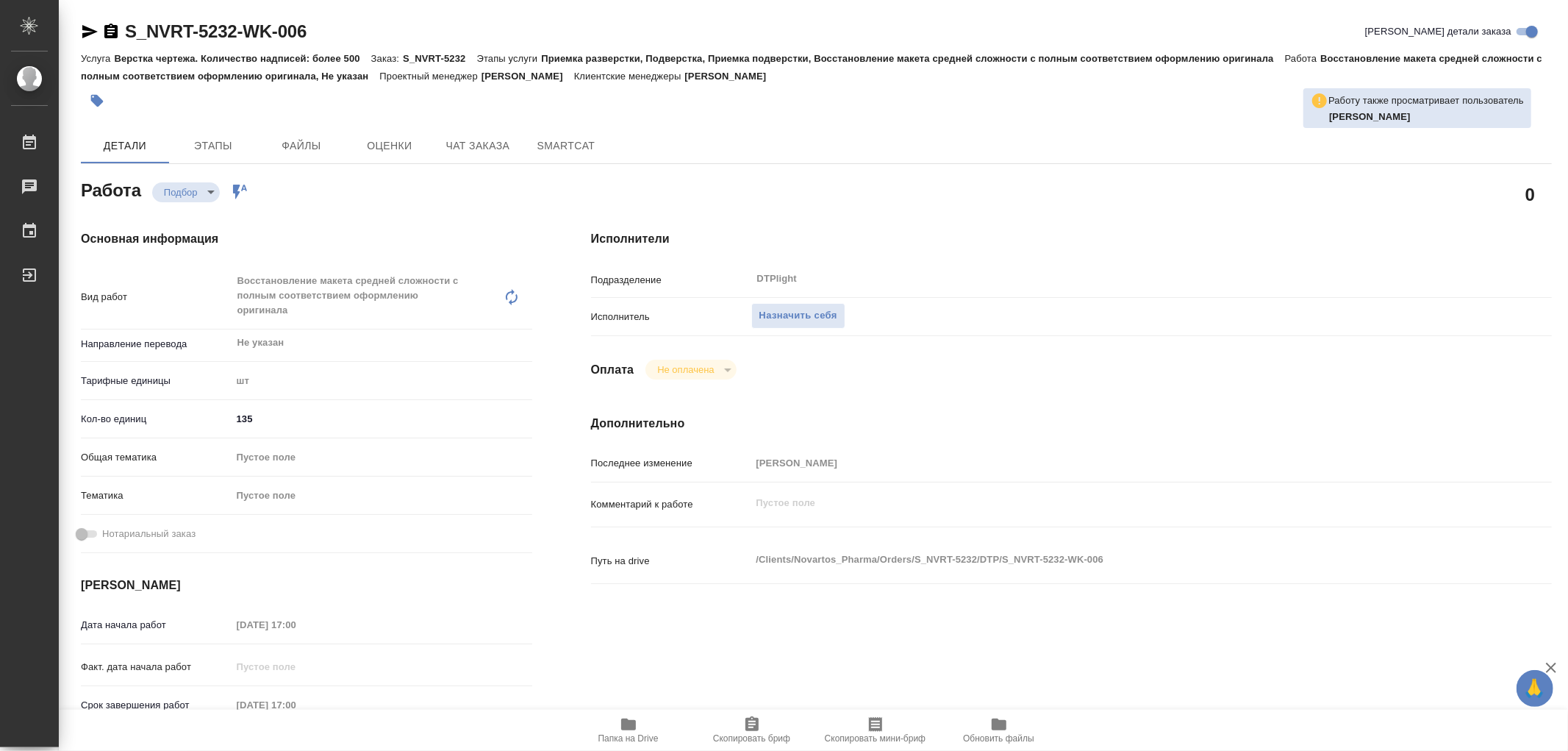
type textarea "x"
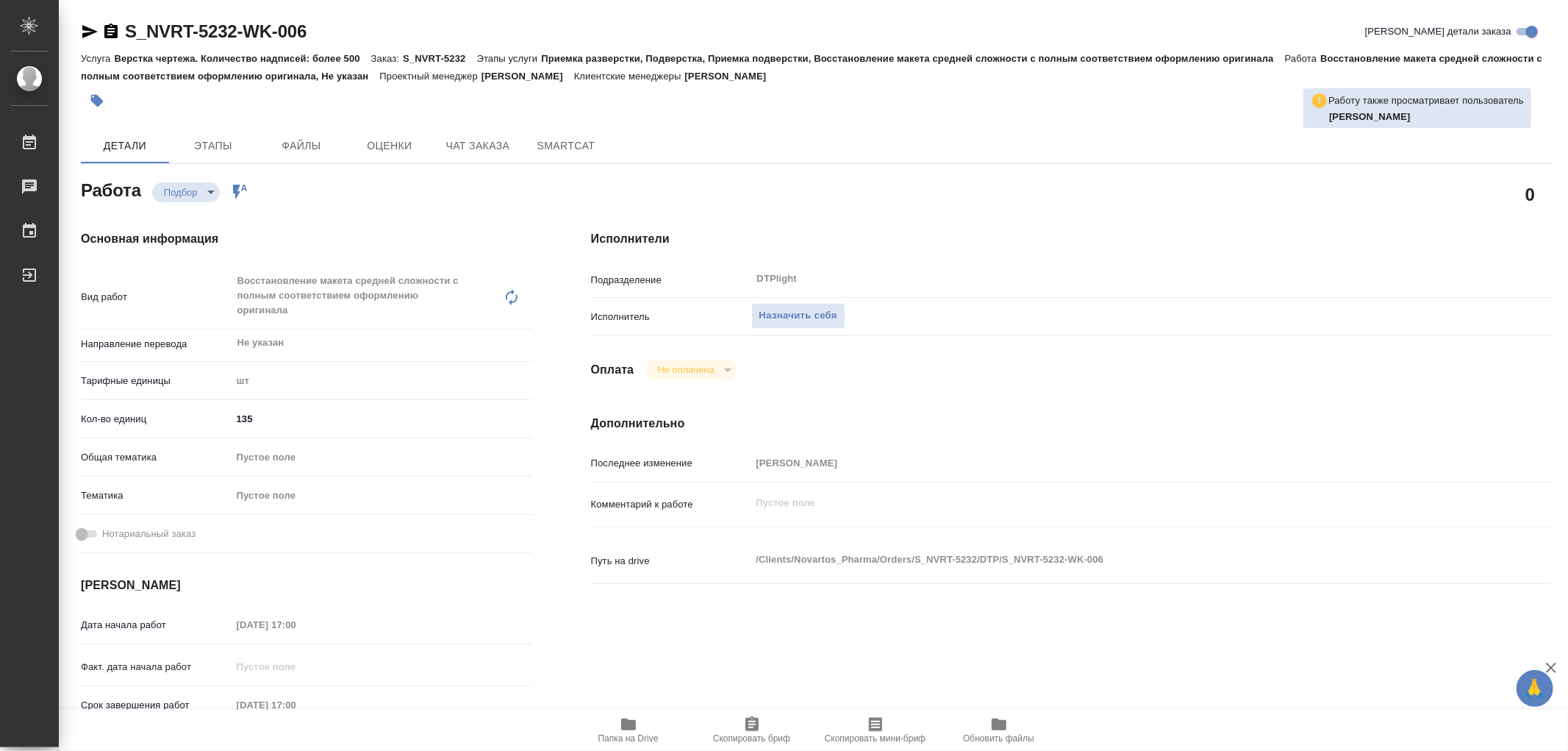
type textarea "x"
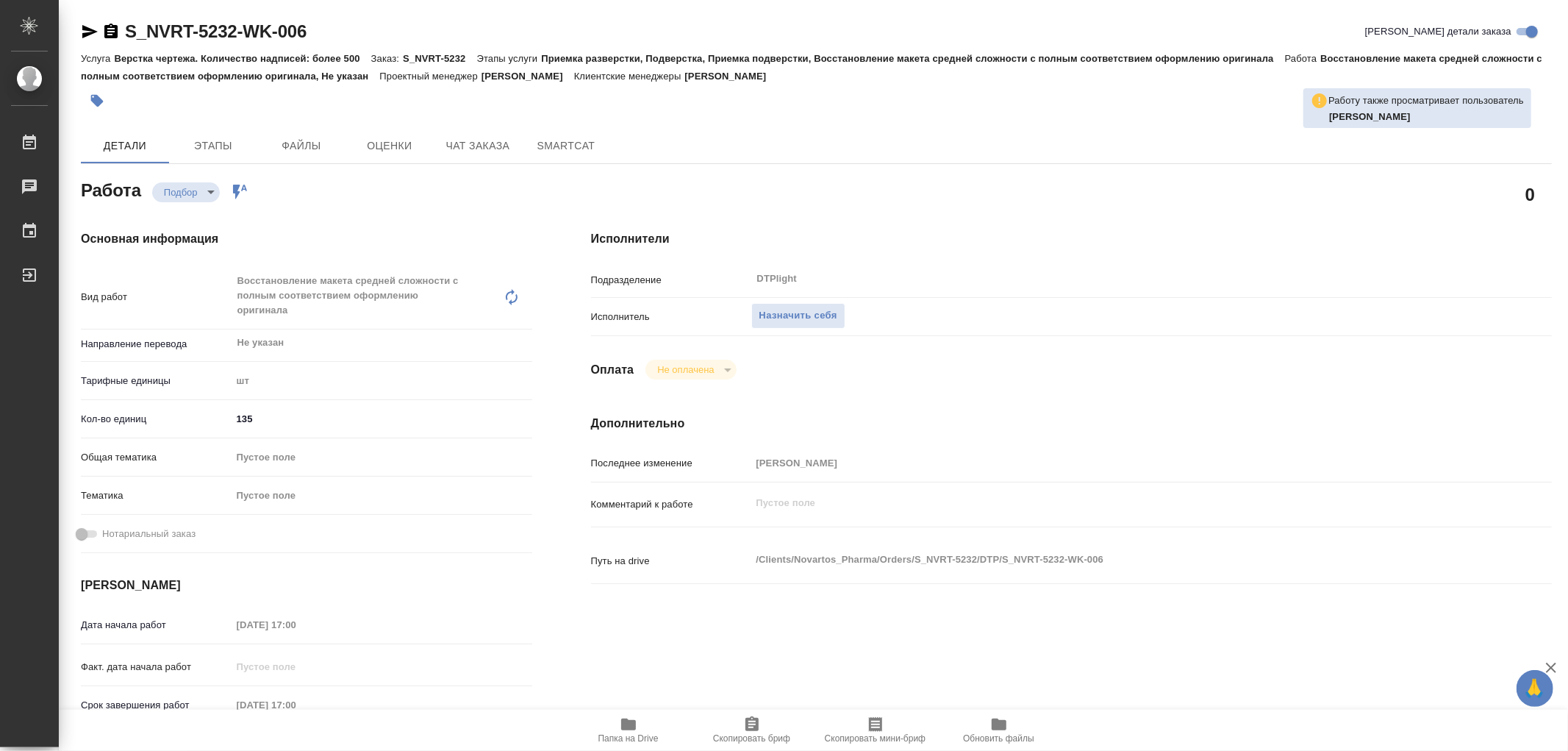
type textarea "x"
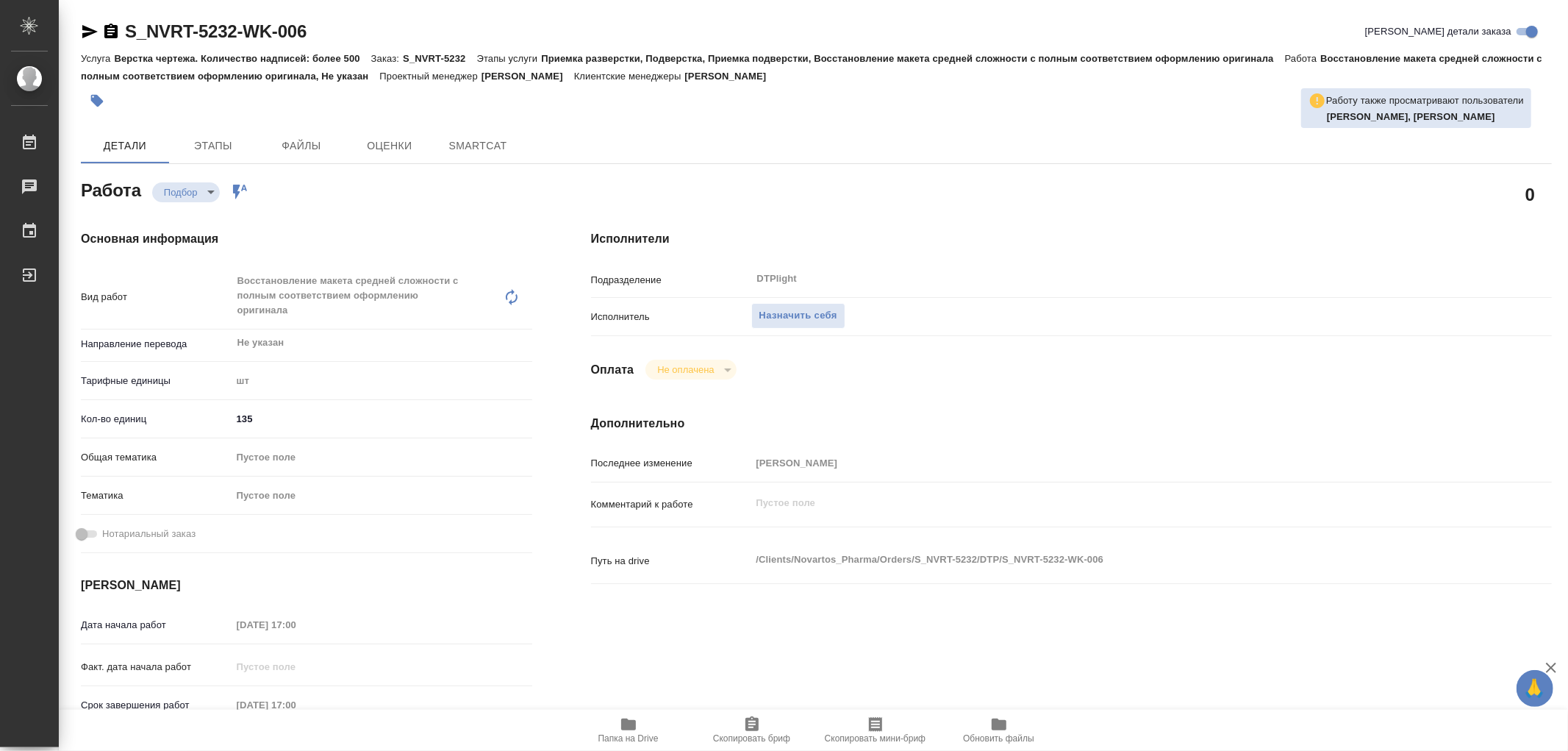
type textarea "x"
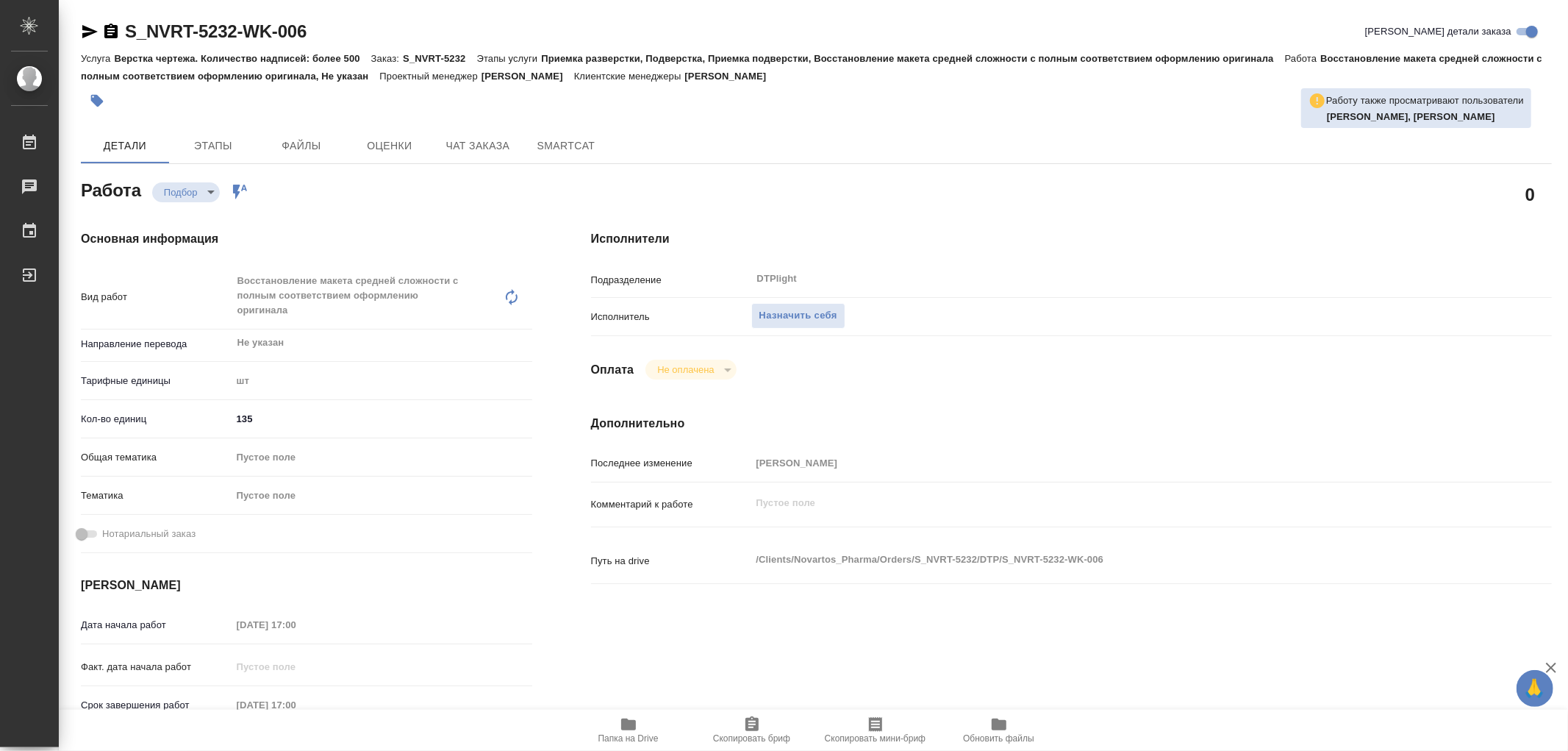
type textarea "x"
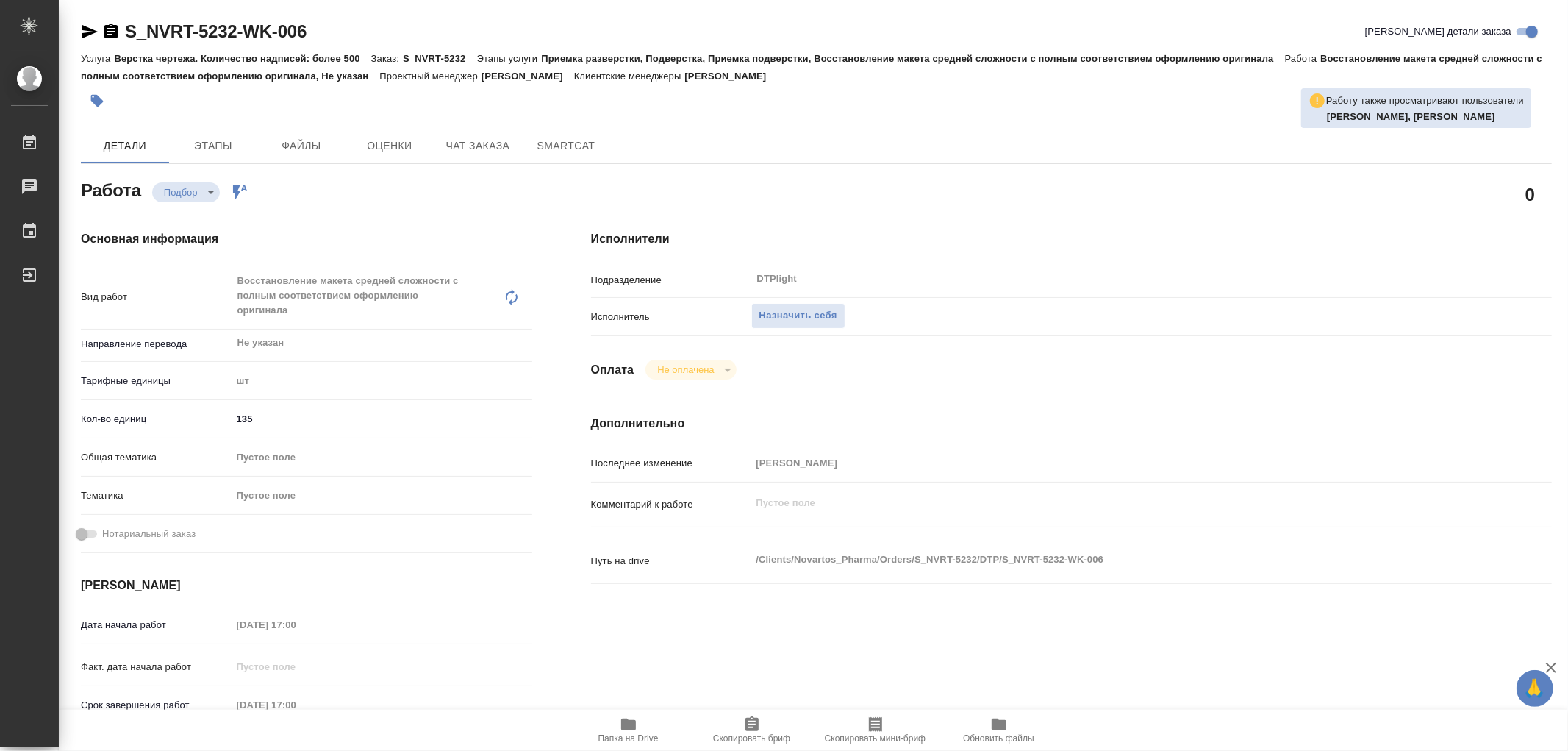
type textarea "x"
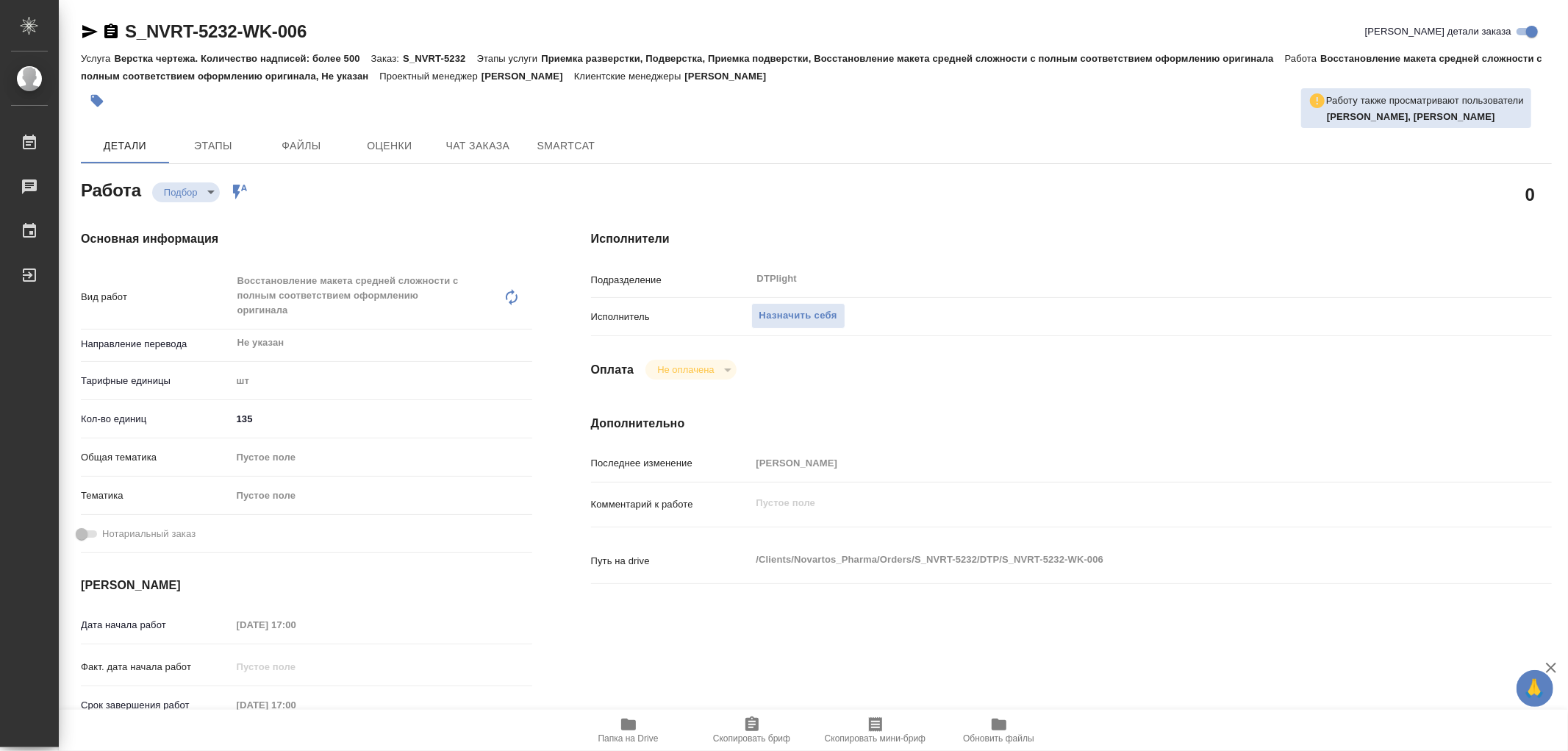
type textarea "x"
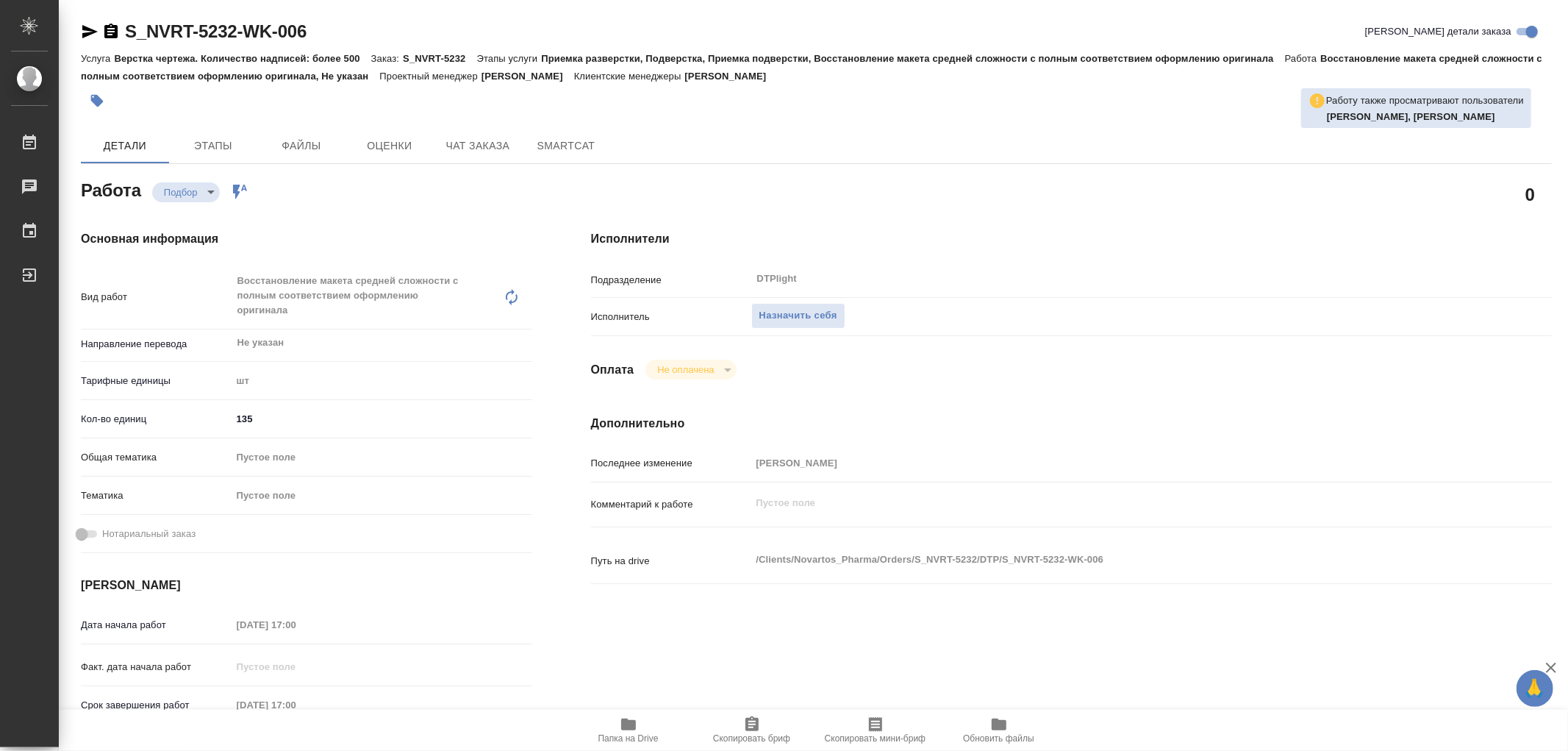
type textarea "x"
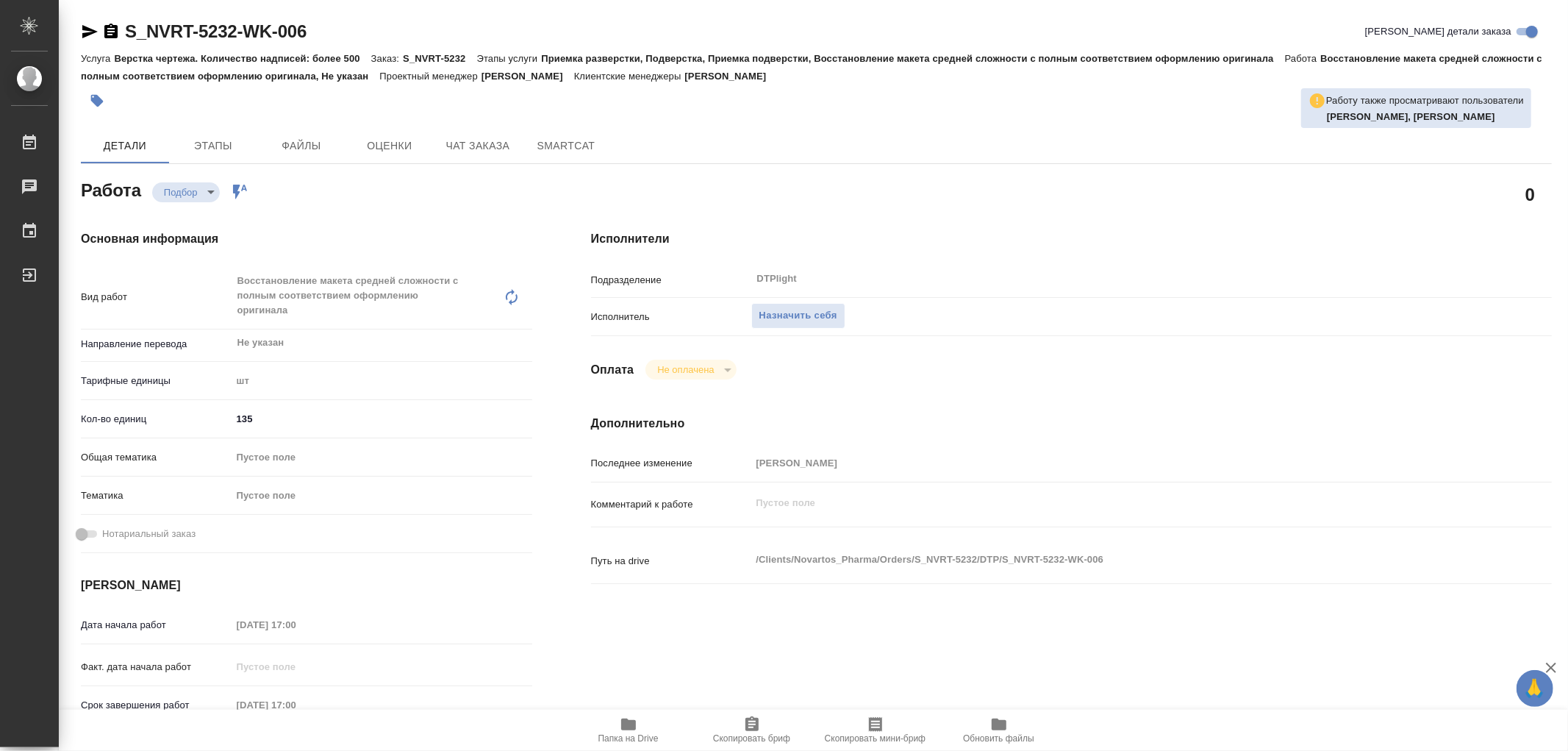
type textarea "x"
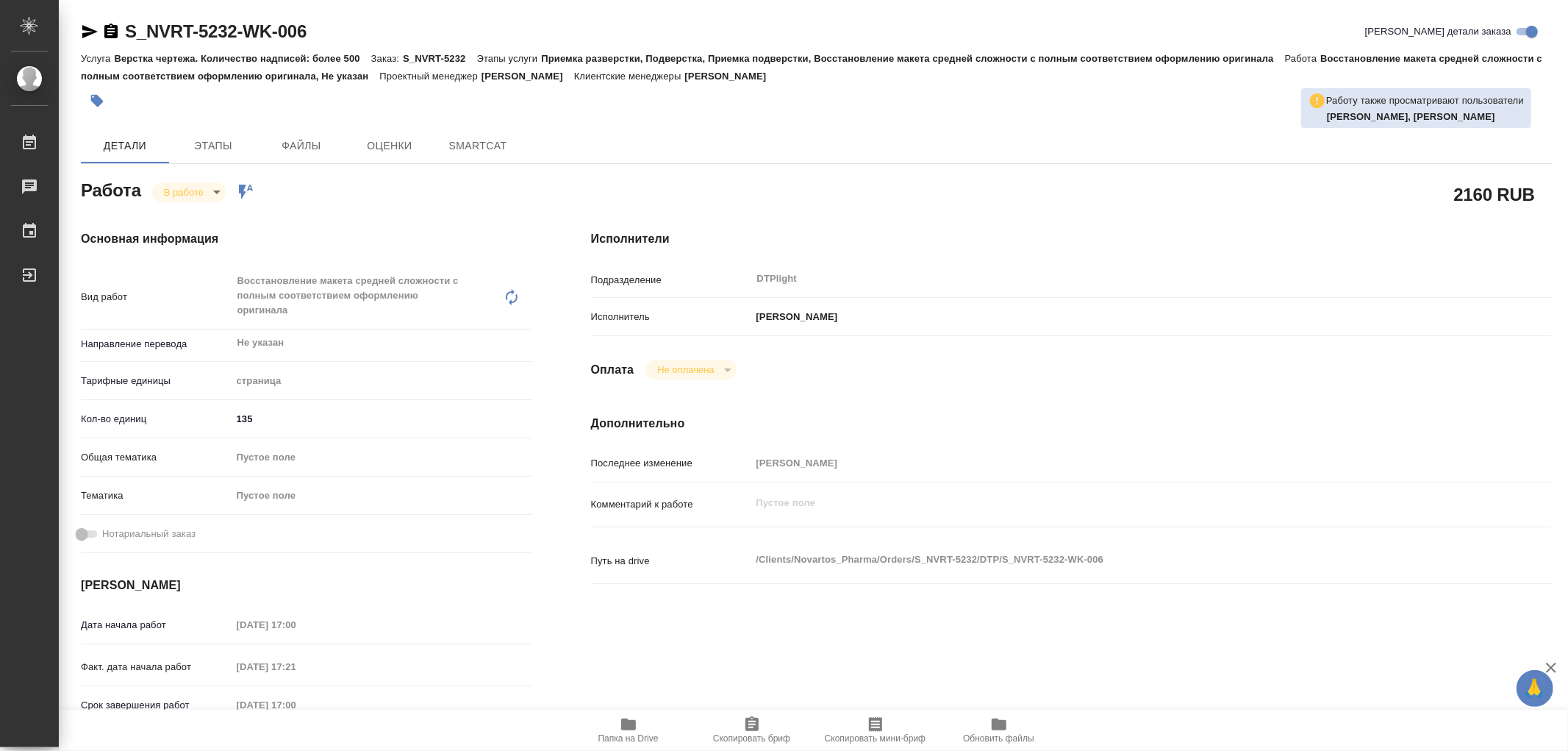
type textarea "x"
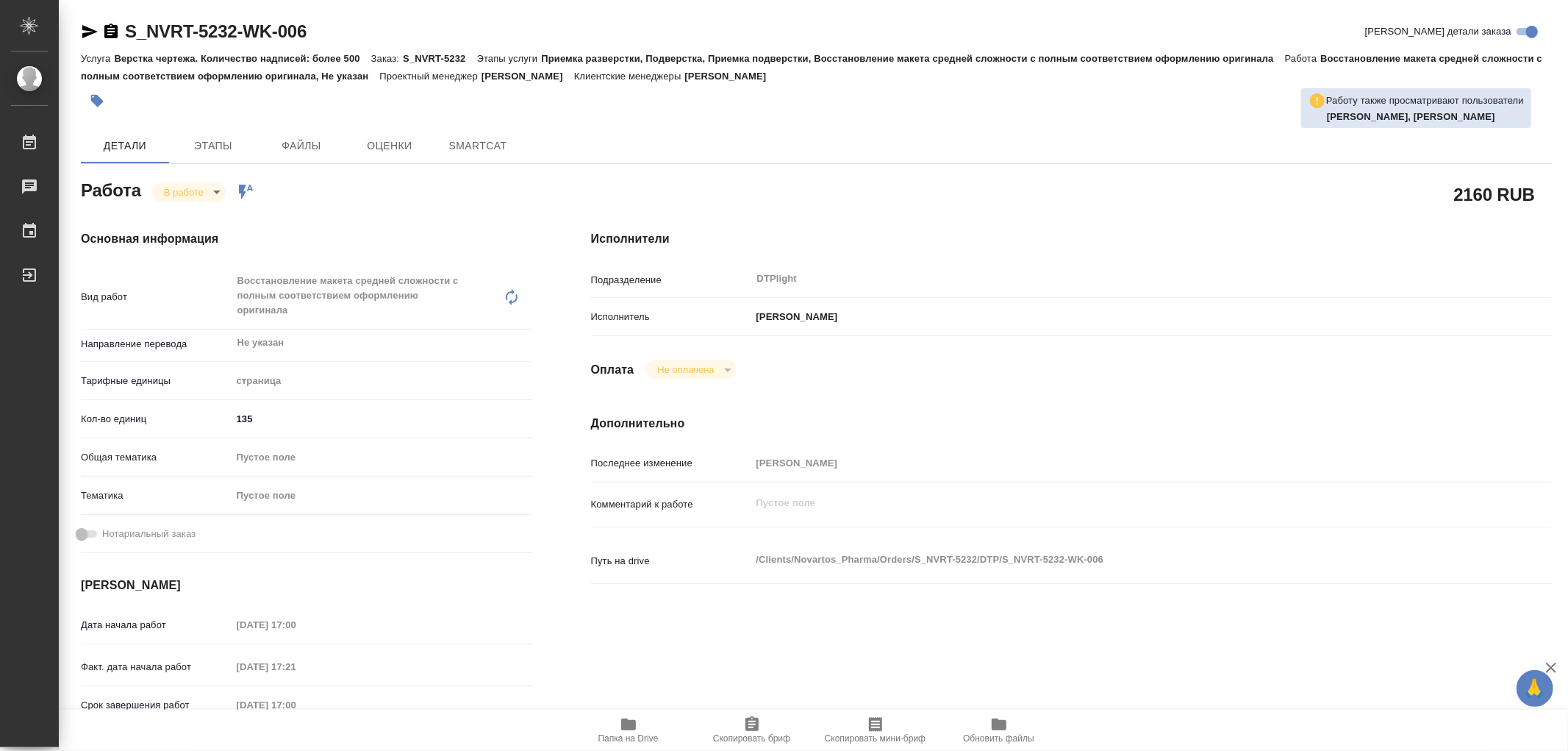
type textarea "x"
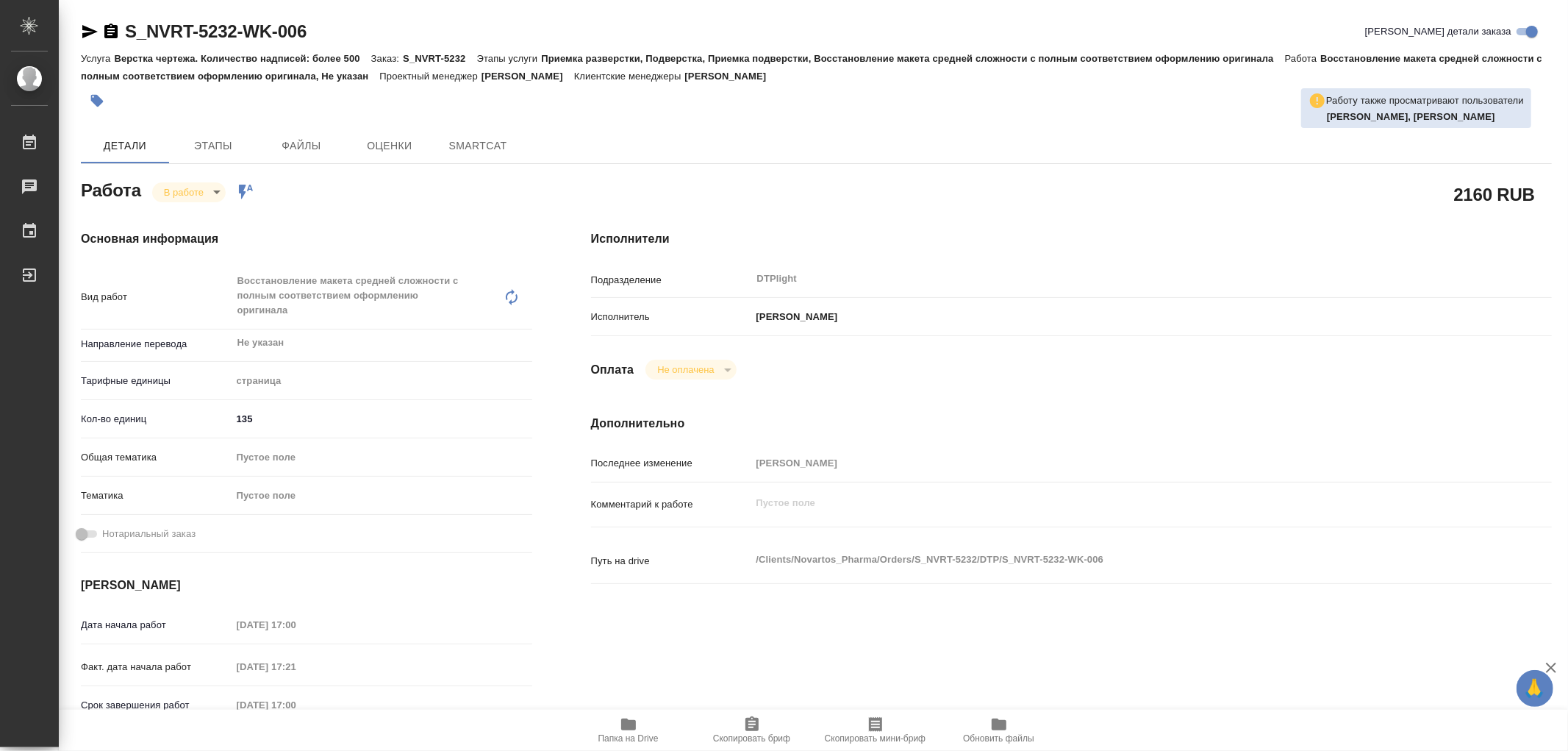
type textarea "x"
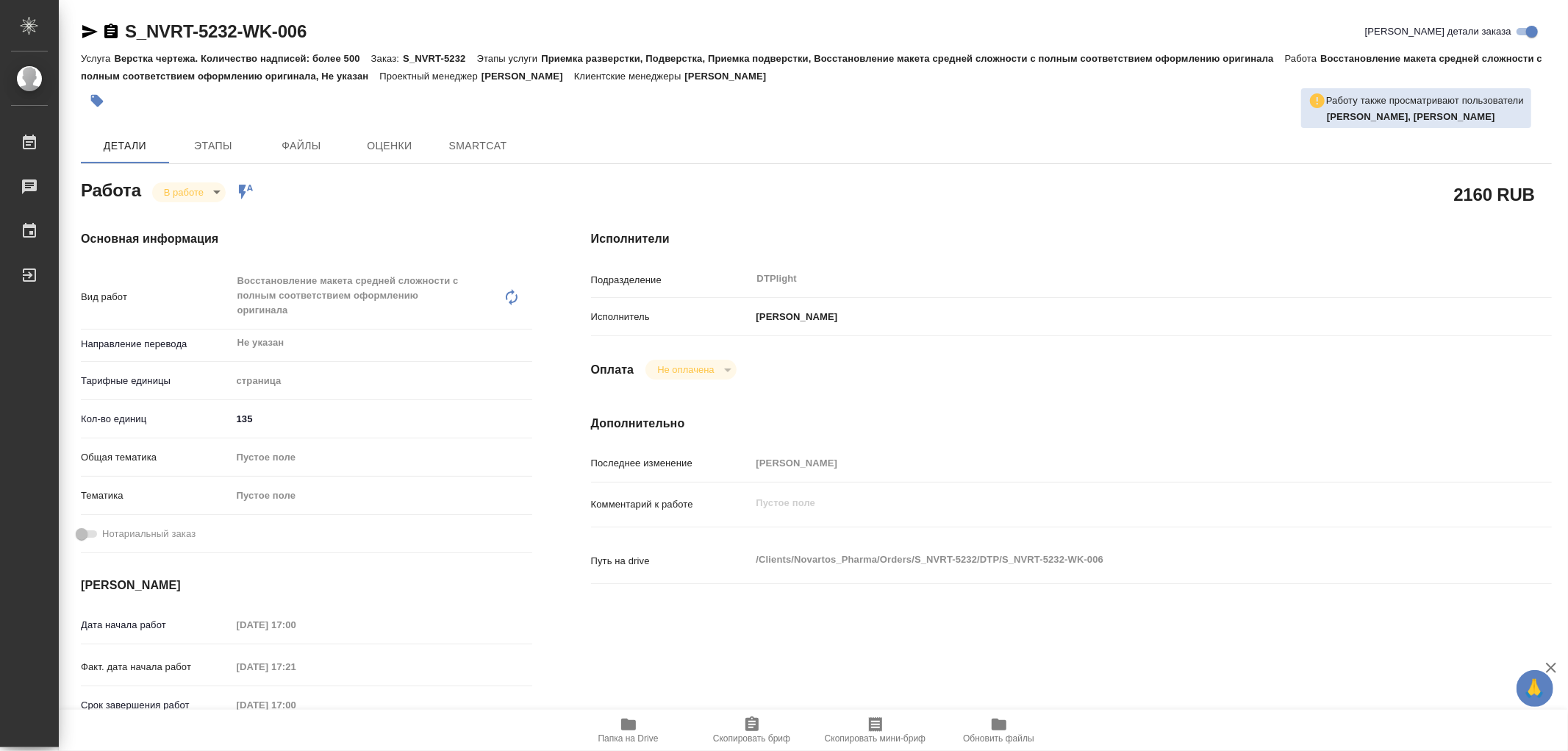
type textarea "x"
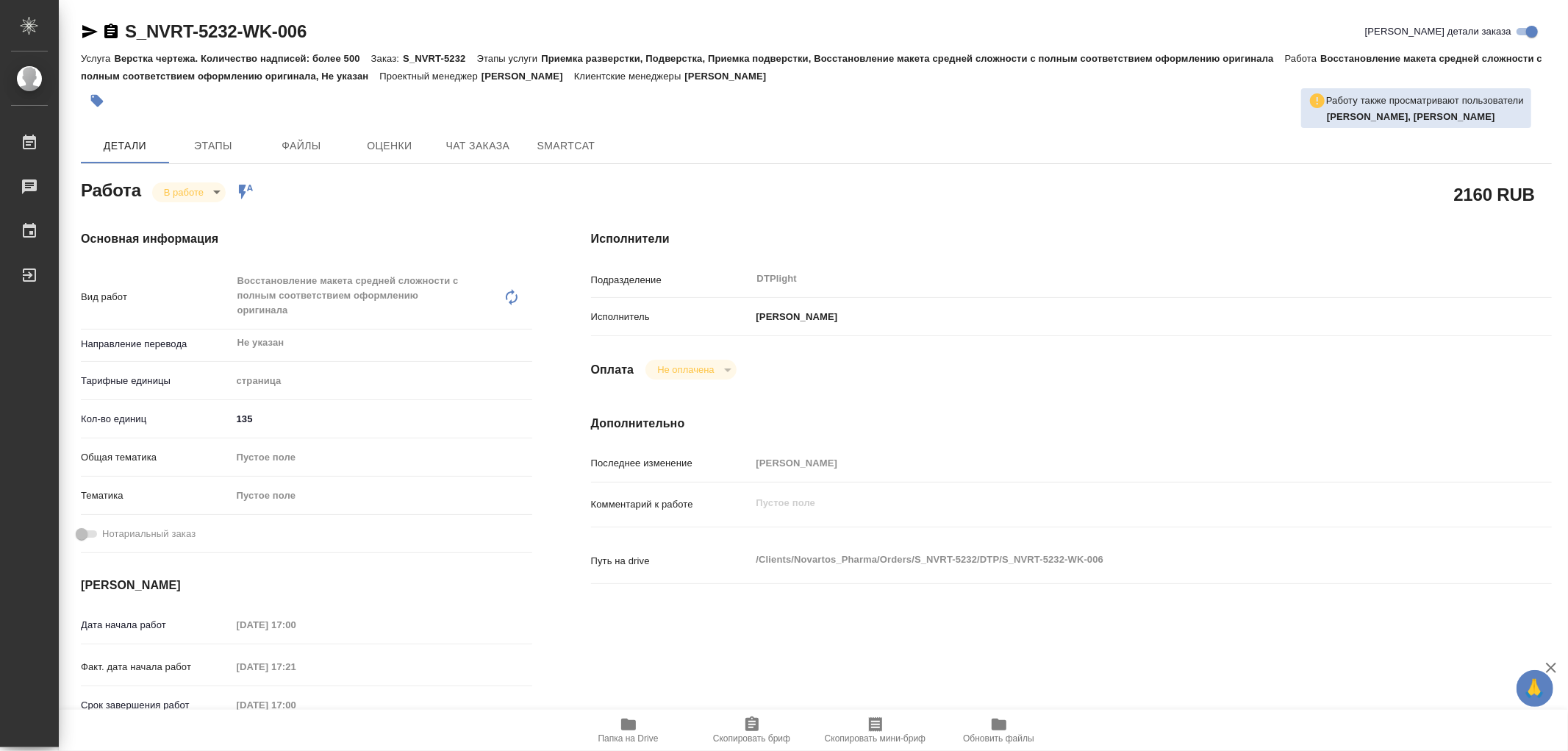
type textarea "x"
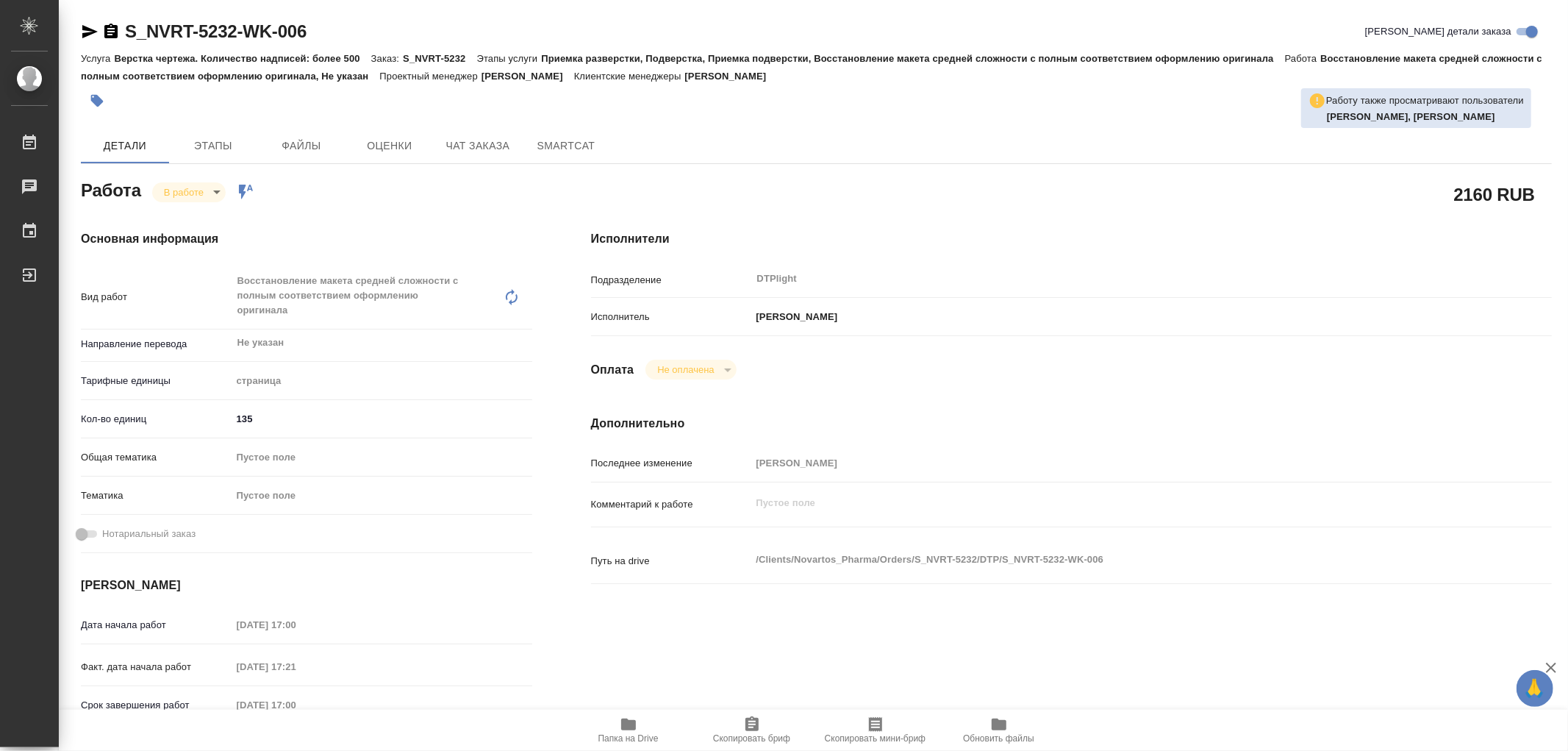
type textarea "x"
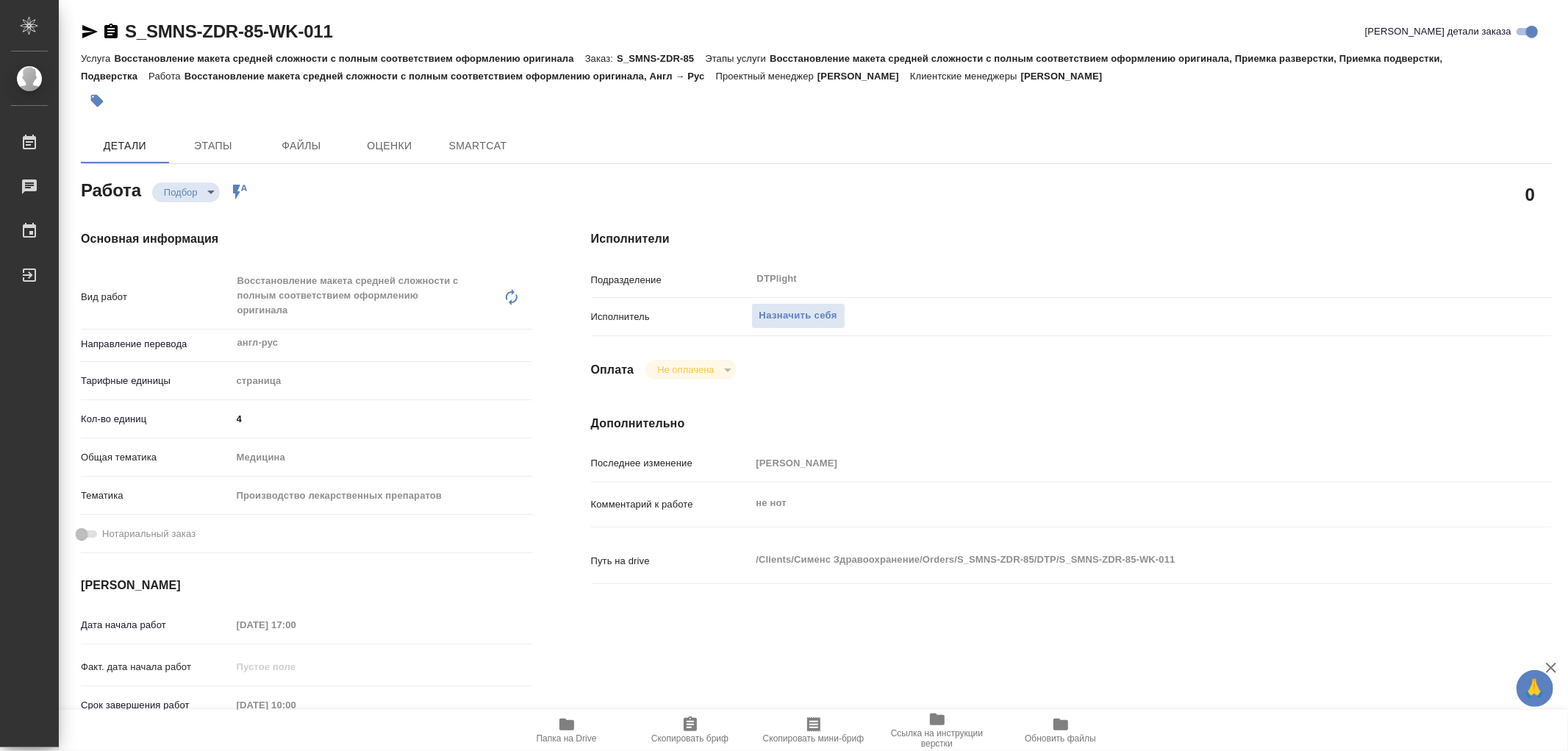
type textarea "x"
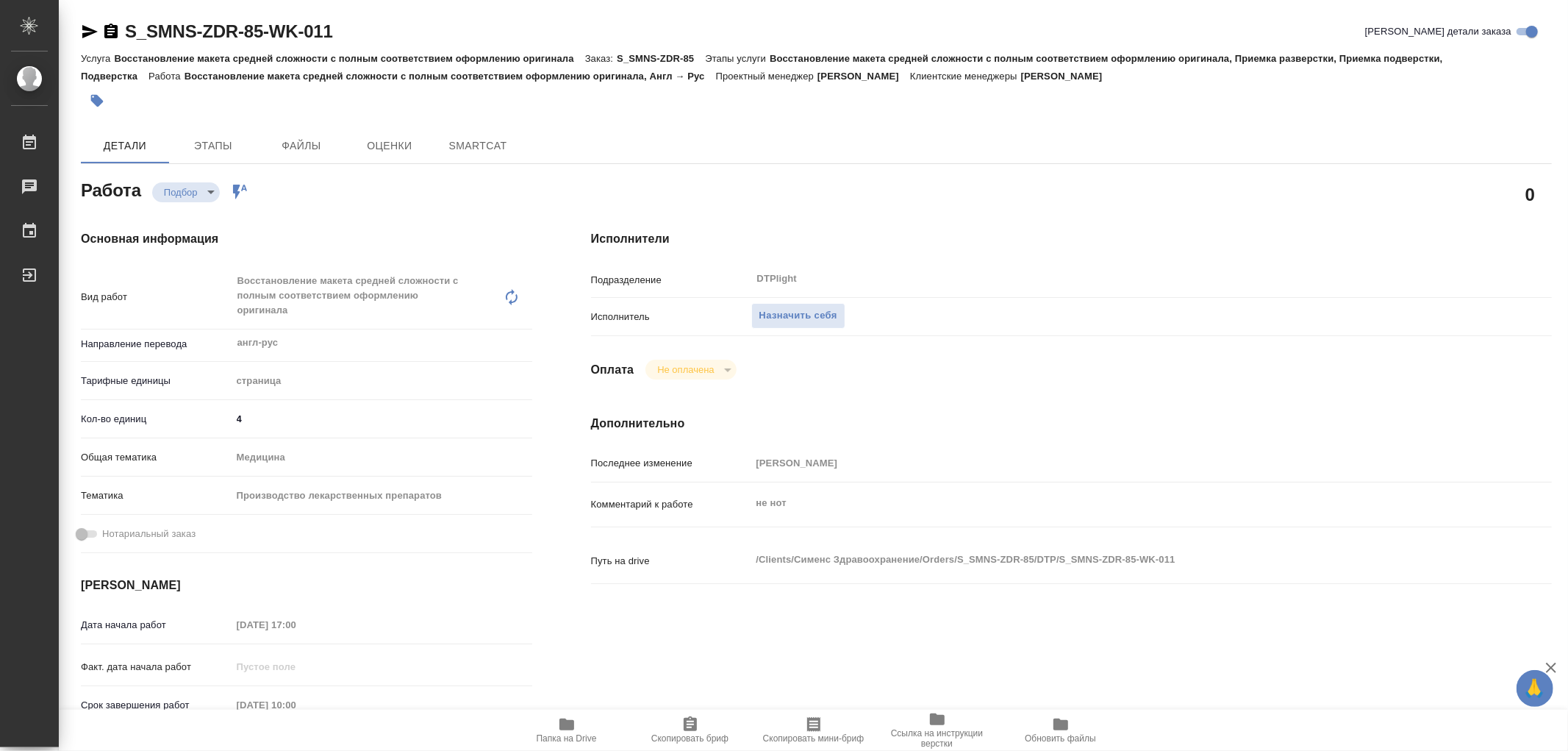
type textarea "x"
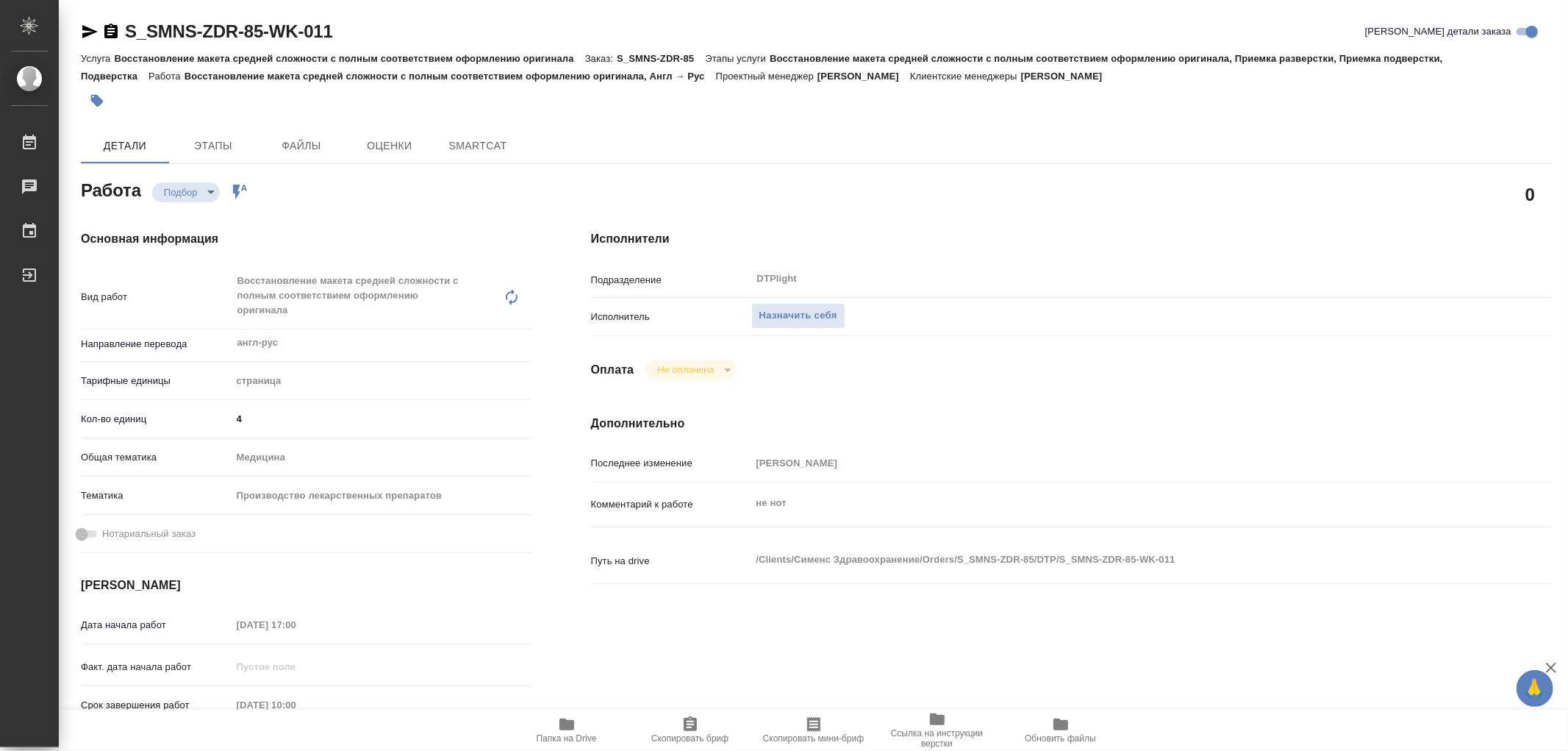
type textarea "x"
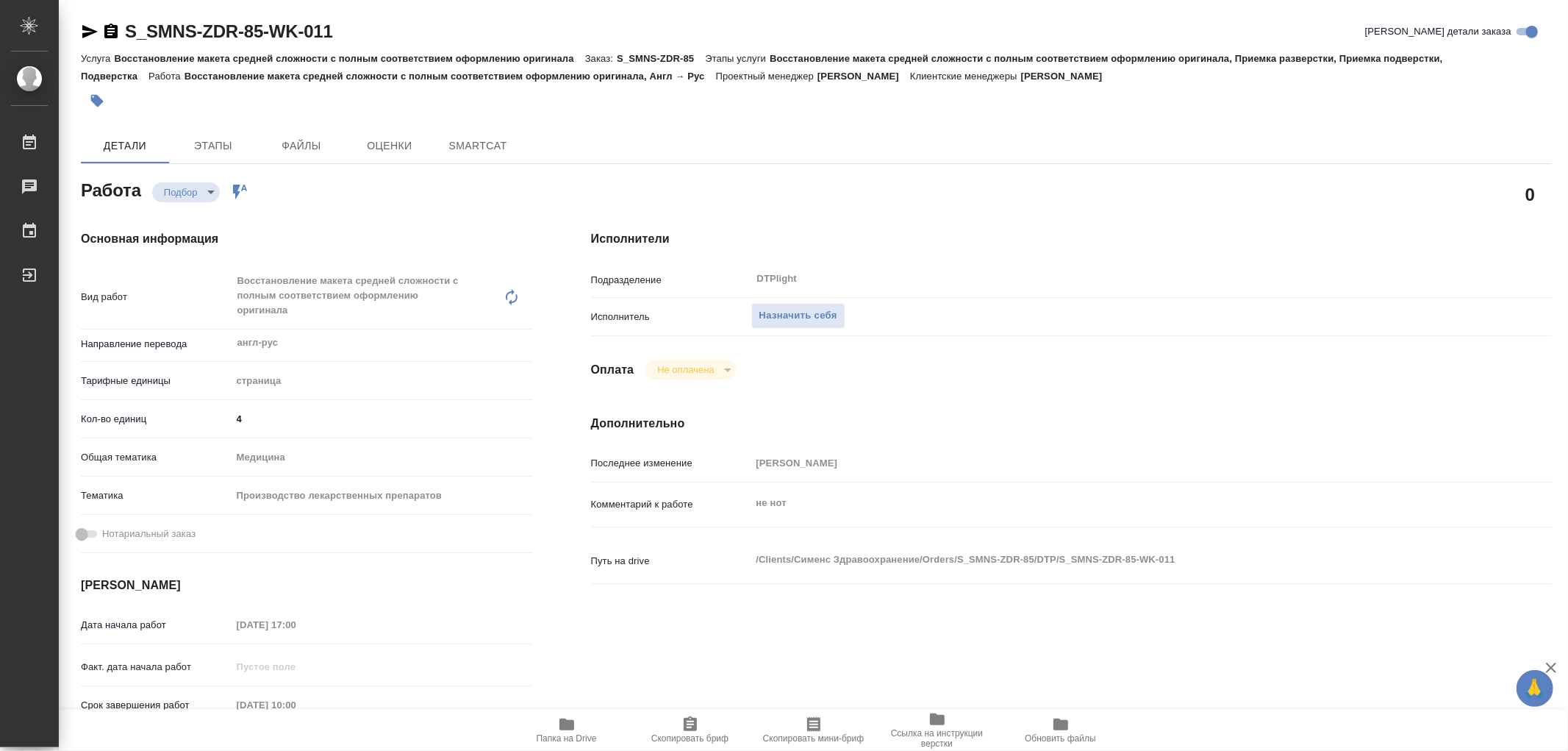
type textarea "x"
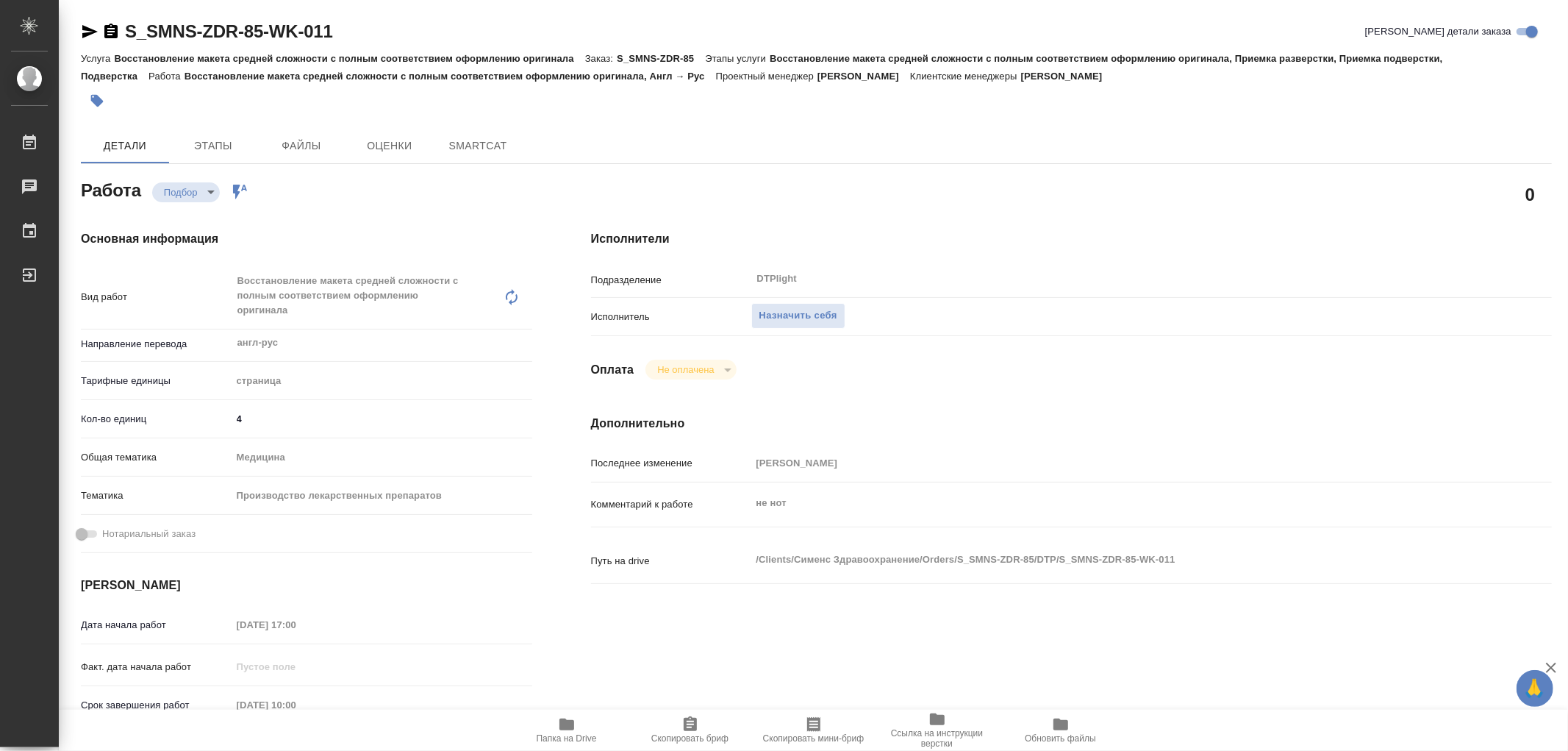
type textarea "x"
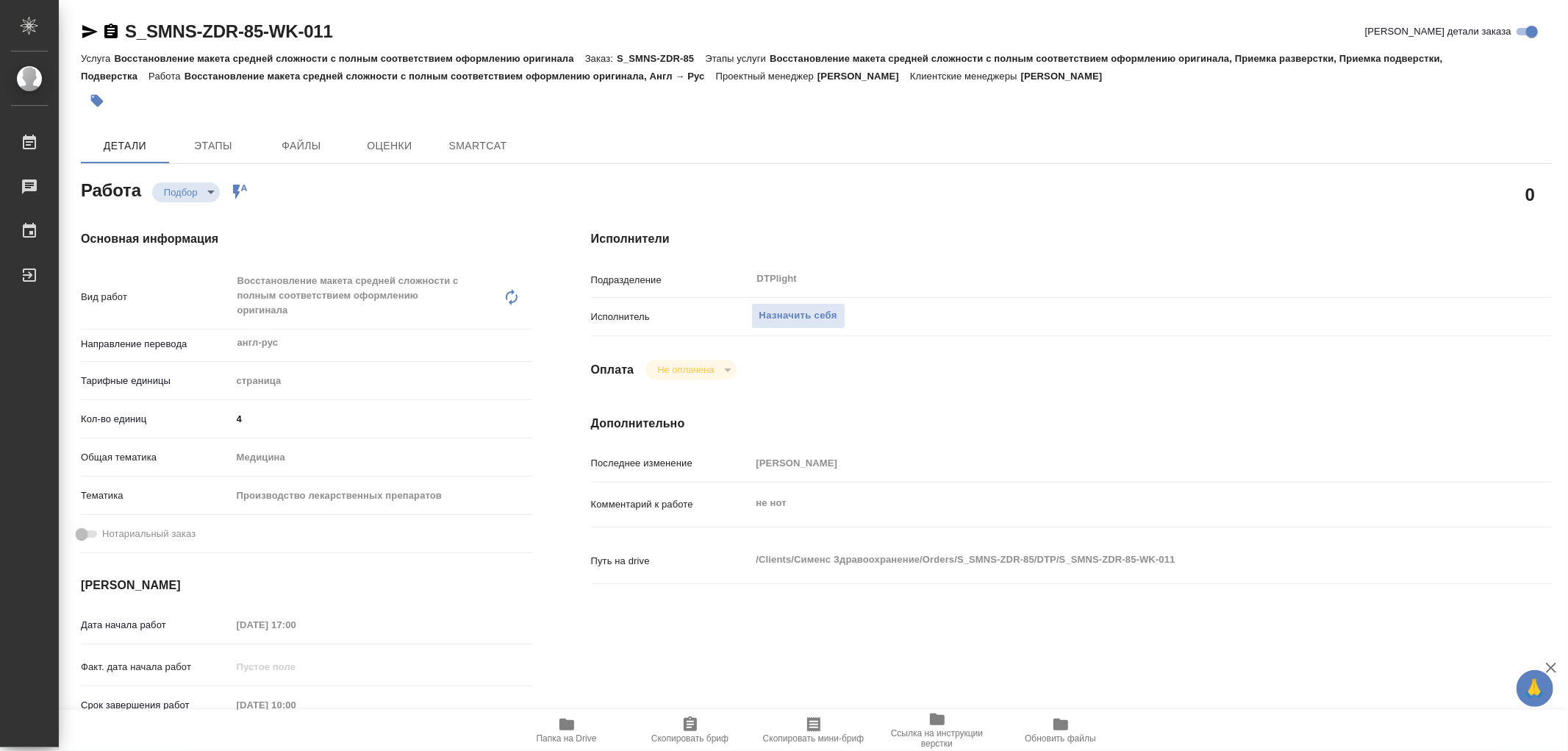
type textarea "x"
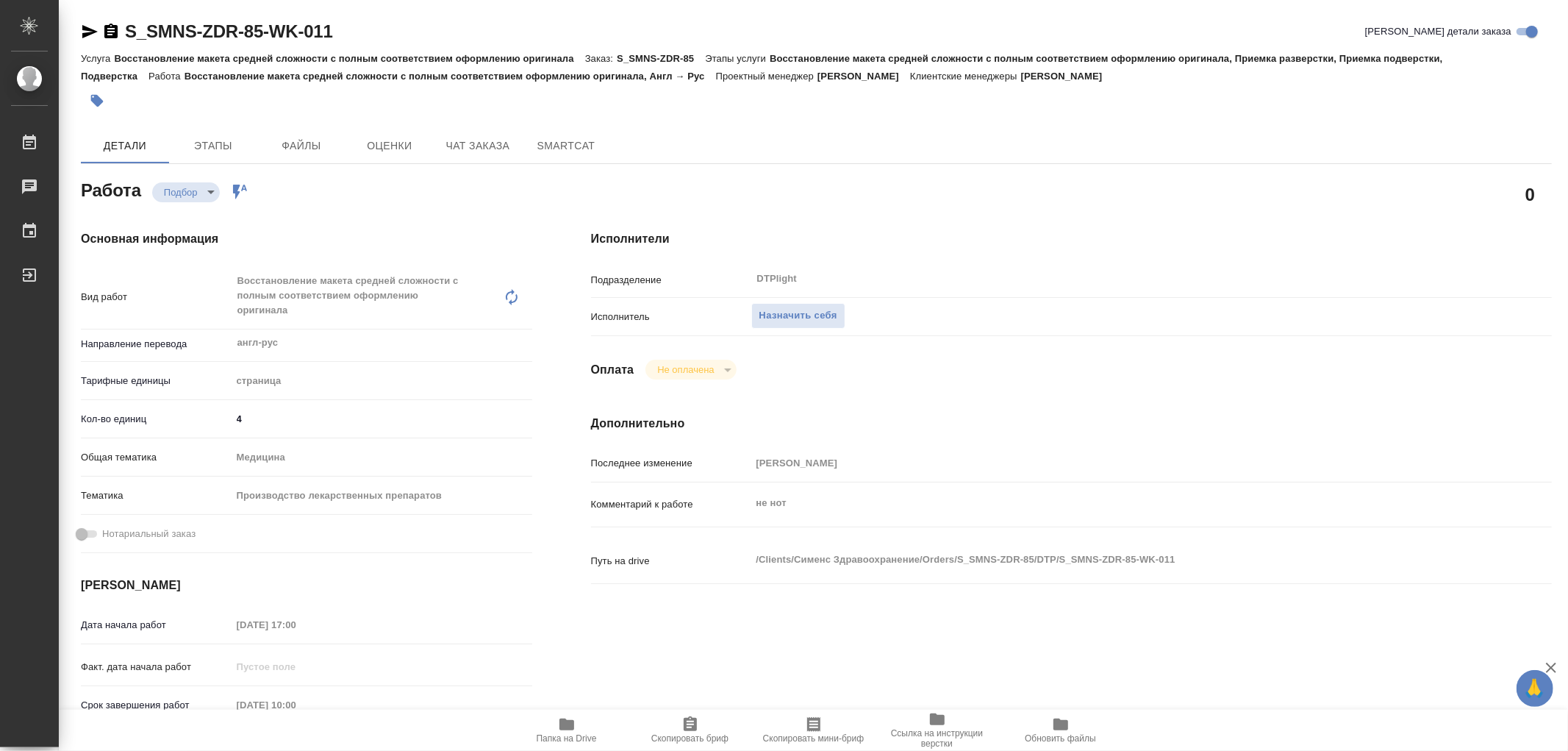
type textarea "x"
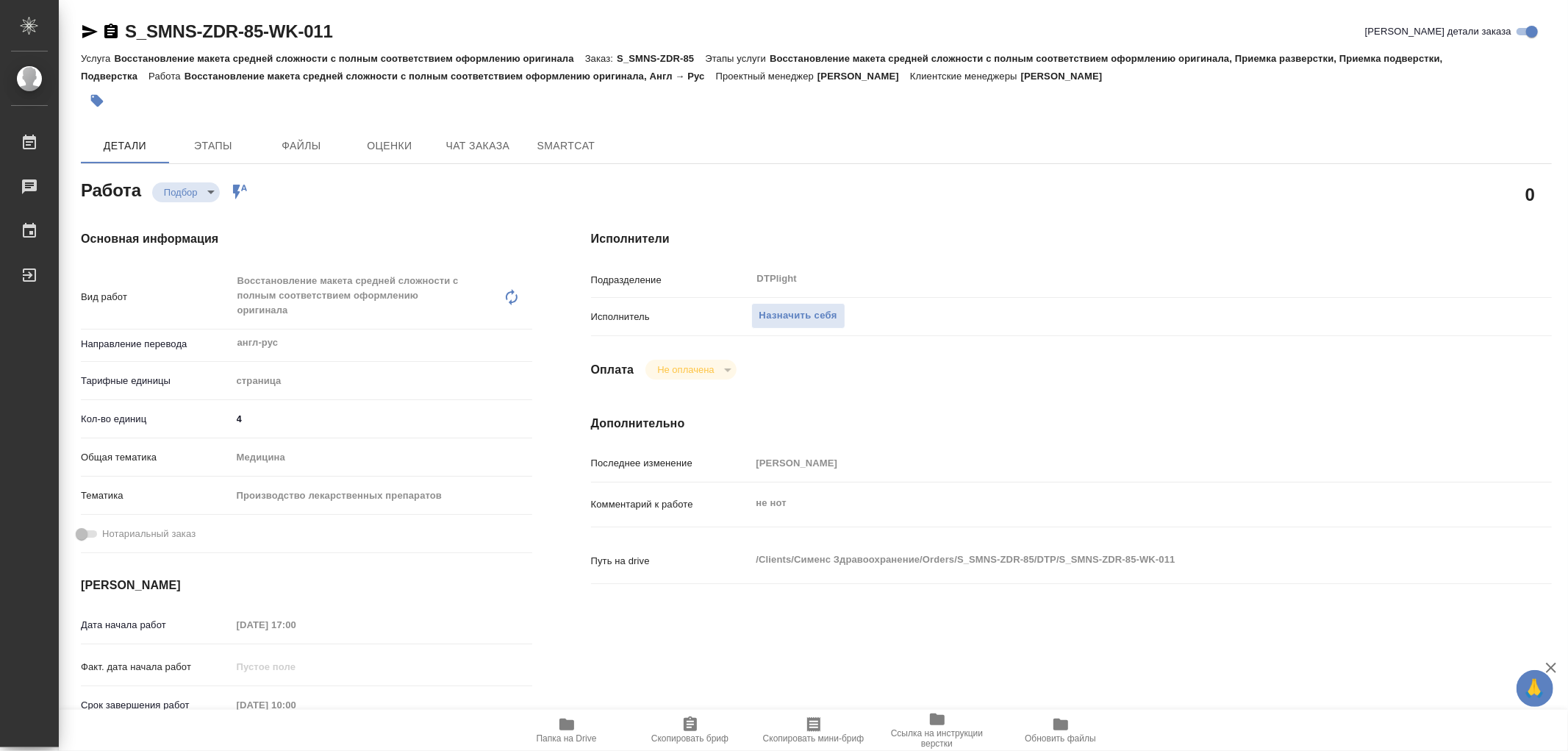
type textarea "x"
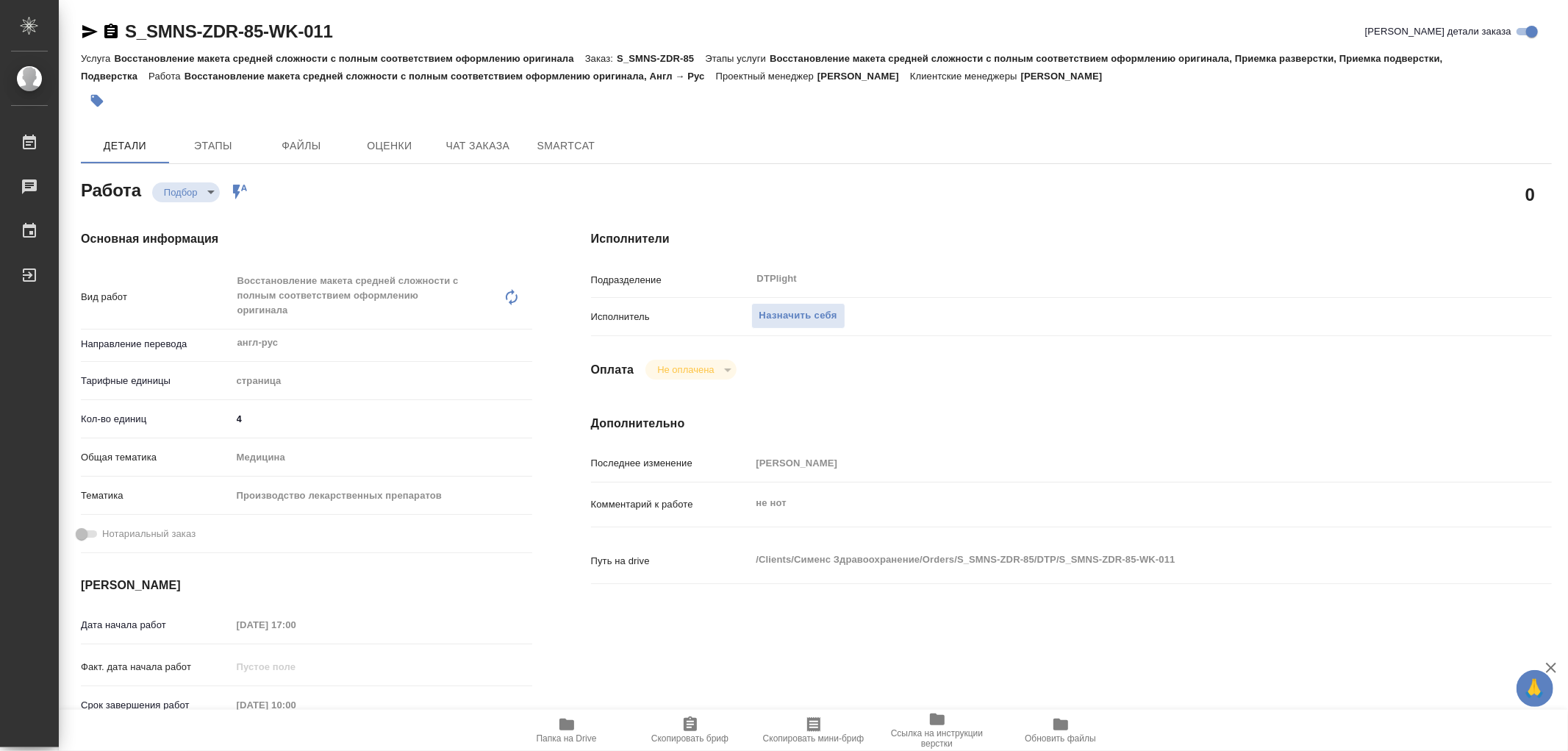
click at [578, 729] on span "Папка на Drive" at bounding box center [567, 729] width 106 height 28
